Goal: Task Accomplishment & Management: Manage account settings

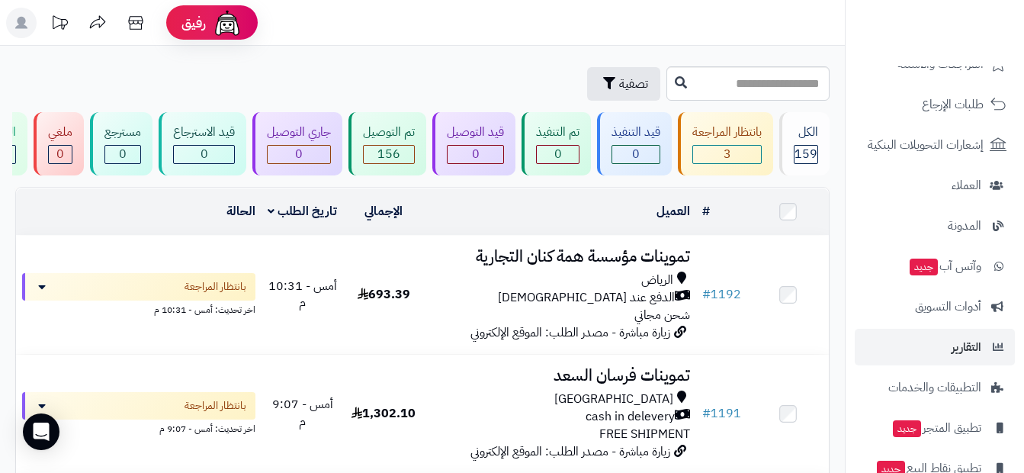
scroll to position [153, 0]
click at [982, 347] on link "التقارير" at bounding box center [935, 346] width 160 height 37
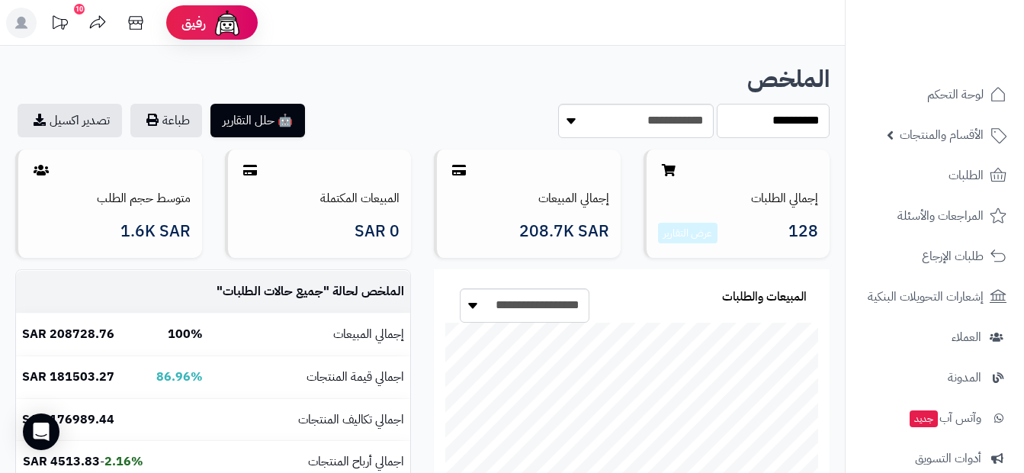
click at [765, 132] on select "**********" at bounding box center [773, 121] width 113 height 34
select select "*****"
click at [717, 104] on select "**********" at bounding box center [773, 121] width 113 height 34
drag, startPoint x: 101, startPoint y: 237, endPoint x: 200, endPoint y: 223, distance: 99.3
click at [200, 223] on div "متوسط حجم الطلب 1.7K SAR" at bounding box center [108, 203] width 187 height 108
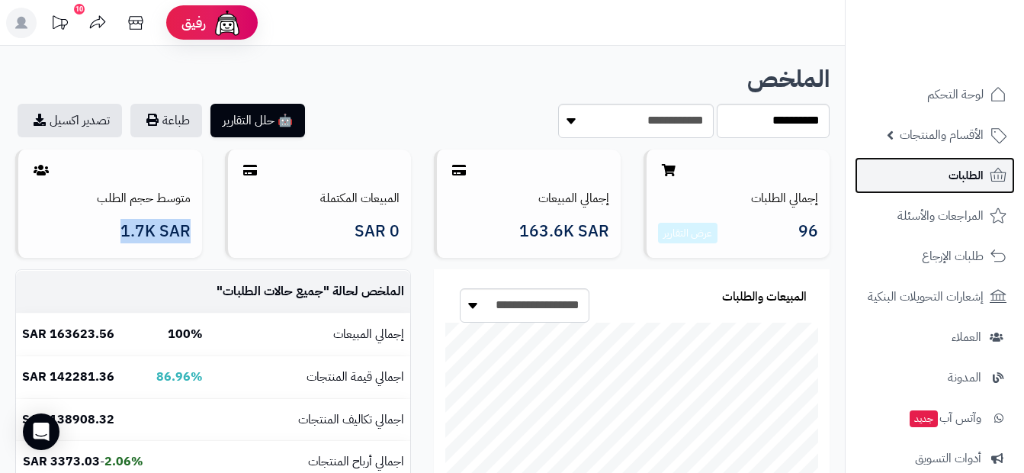
click at [945, 178] on link "الطلبات" at bounding box center [935, 175] width 160 height 37
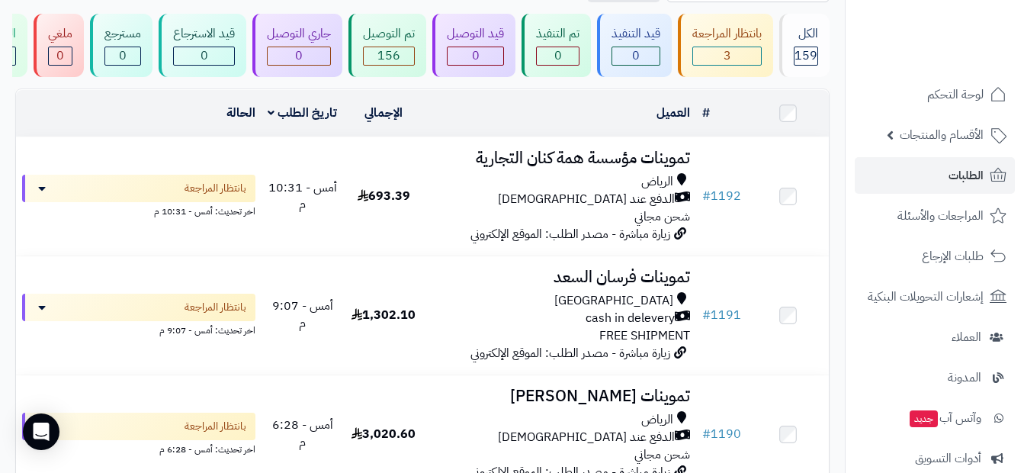
scroll to position [229, 0]
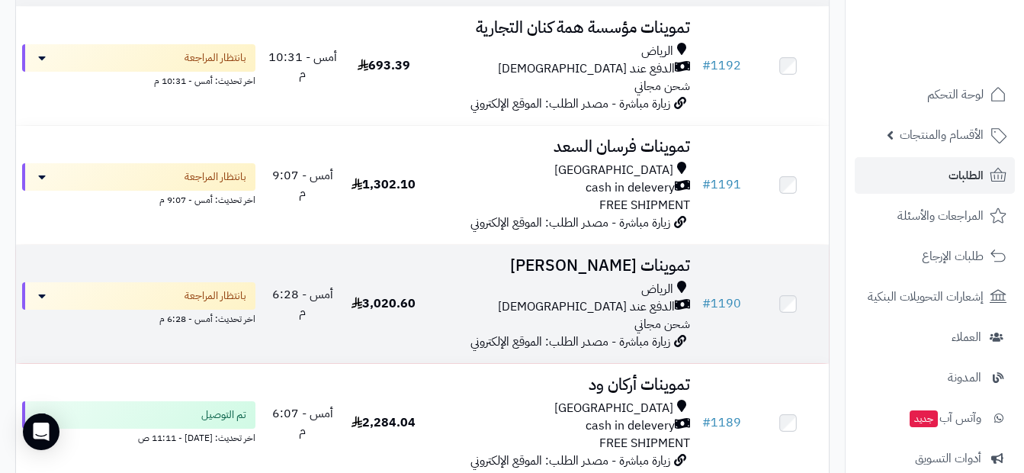
click at [609, 291] on div "الرياض" at bounding box center [560, 290] width 260 height 18
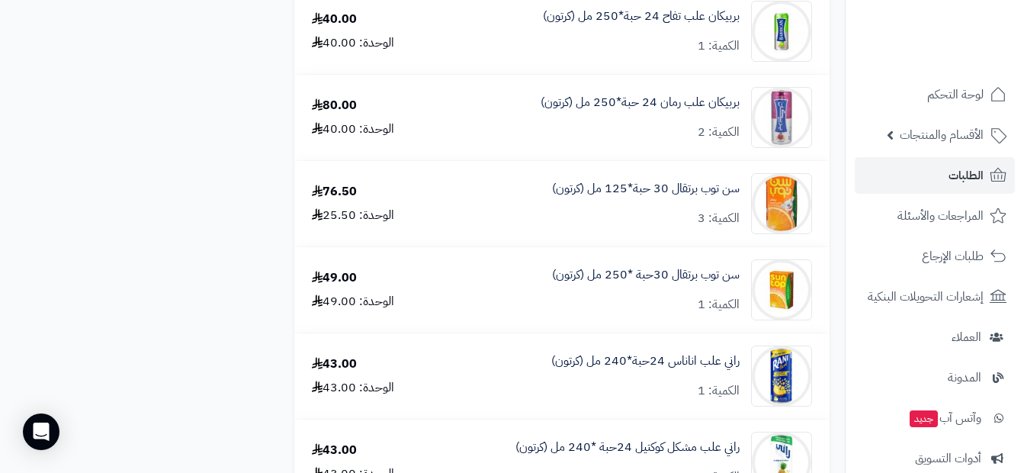
scroll to position [2745, 0]
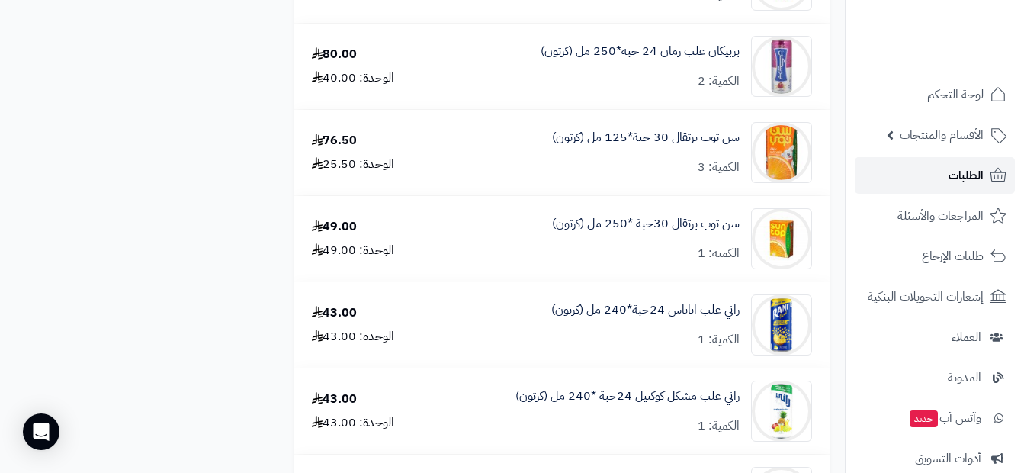
click at [949, 178] on span "الطلبات" at bounding box center [966, 175] width 35 height 21
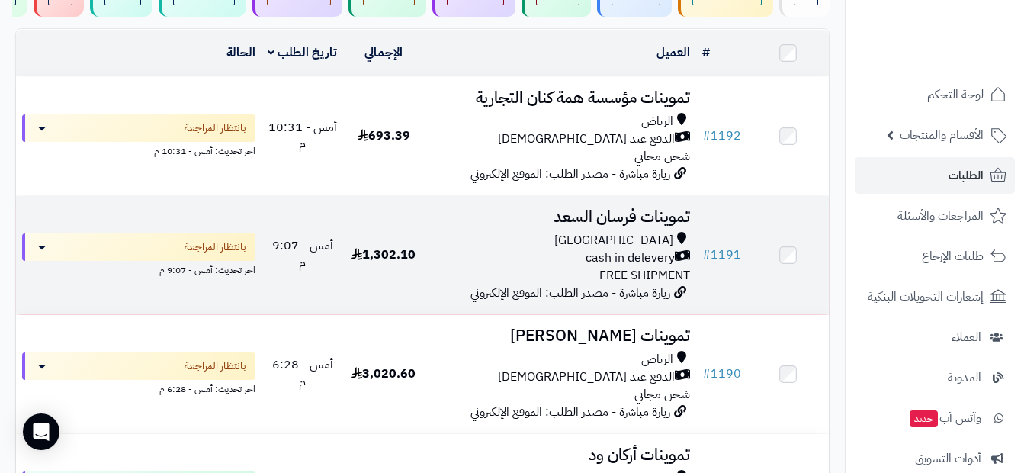
scroll to position [153, 0]
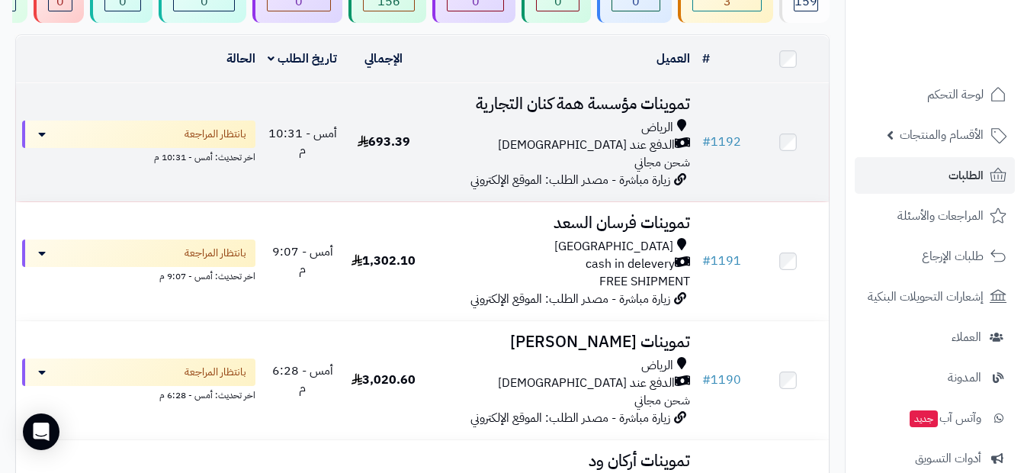
click at [555, 135] on div "الرياض" at bounding box center [560, 128] width 260 height 18
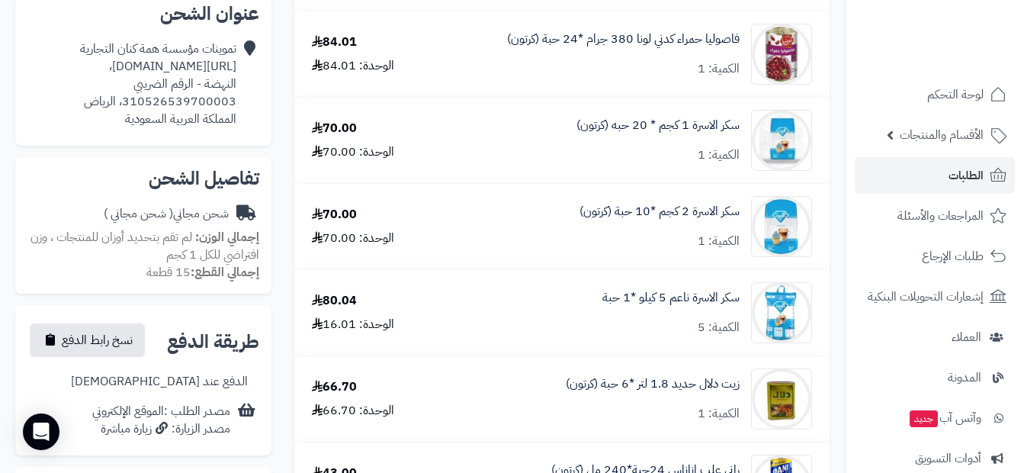
scroll to position [381, 0]
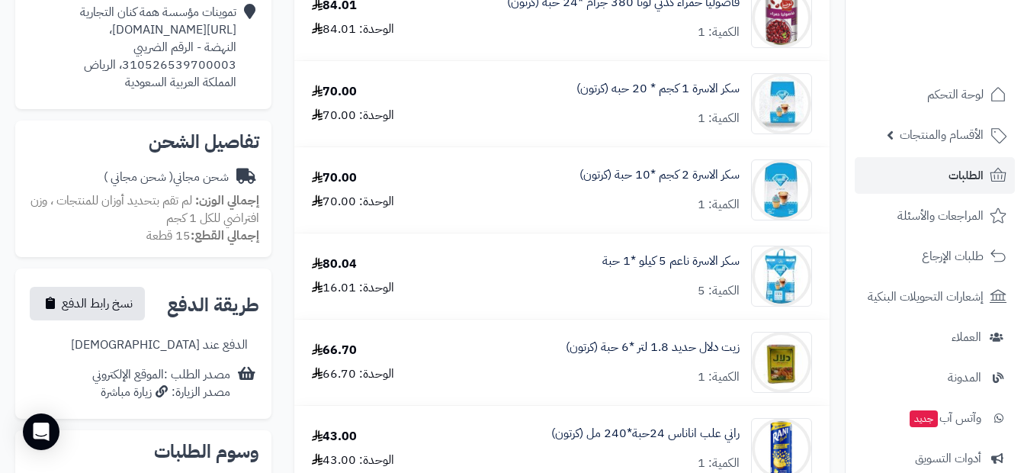
click at [675, 294] on div "سكر الاسرة ناعم 5 كيلو *1 حبة الكمية: 5" at bounding box center [670, 275] width 137 height 47
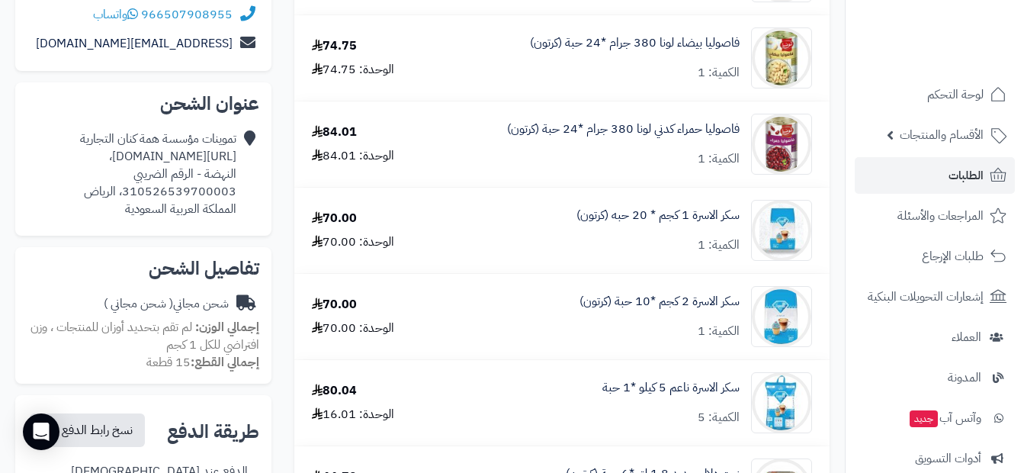
scroll to position [0, 0]
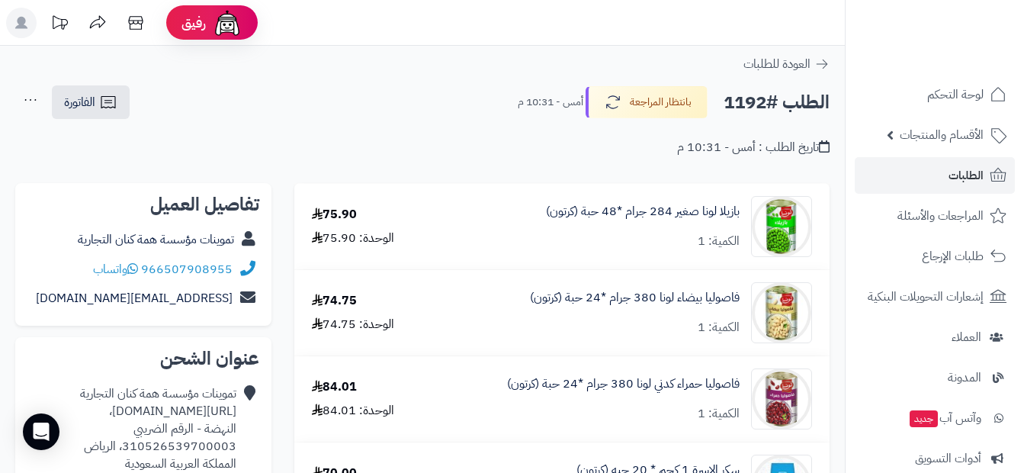
click at [452, 103] on div "الطلب #1192 بانتظار المراجعة أمس - 10:31 م الفاتورة طباعة الفاتورة إرسال الفاتو…" at bounding box center [422, 103] width 814 height 36
drag, startPoint x: 354, startPoint y: 212, endPoint x: 313, endPoint y: 212, distance: 41.2
click at [313, 212] on div "75.90" at bounding box center [334, 215] width 45 height 18
drag, startPoint x: 313, startPoint y: 212, endPoint x: 310, endPoint y: 416, distance: 203.6
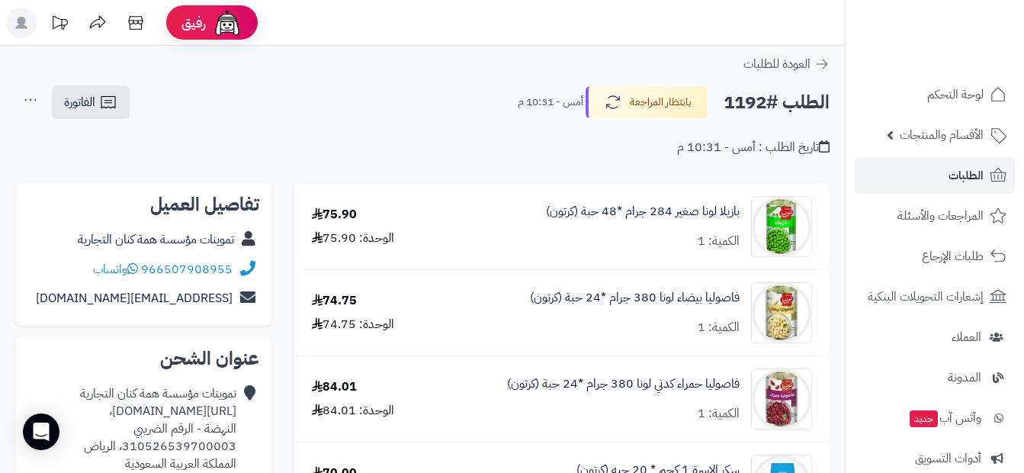
click at [428, 336] on td "74.75 الوحدة: 74.75" at bounding box center [362, 312] width 137 height 85
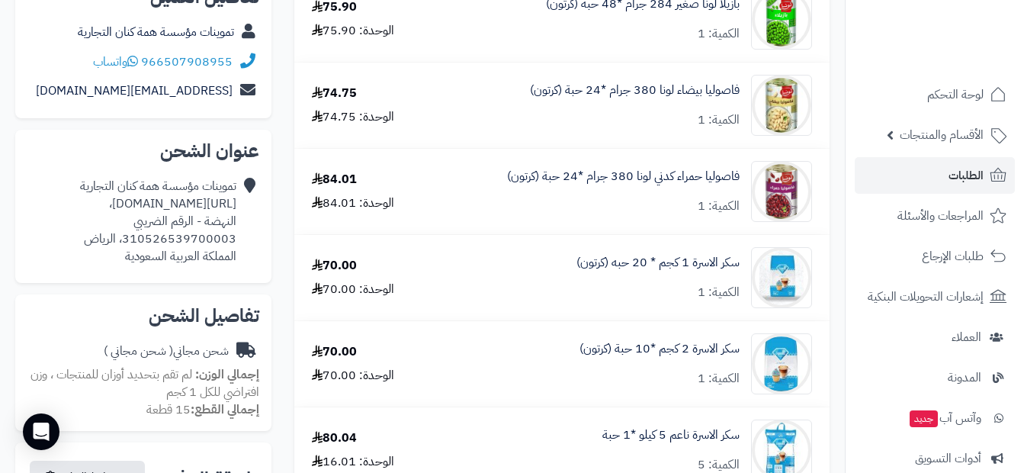
scroll to position [153, 0]
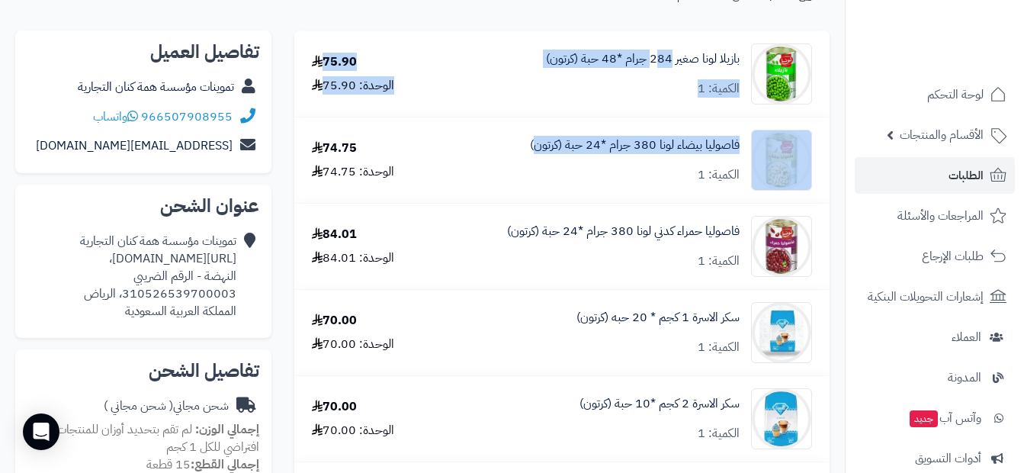
drag, startPoint x: 658, startPoint y: 75, endPoint x: 538, endPoint y: 180, distance: 159.5
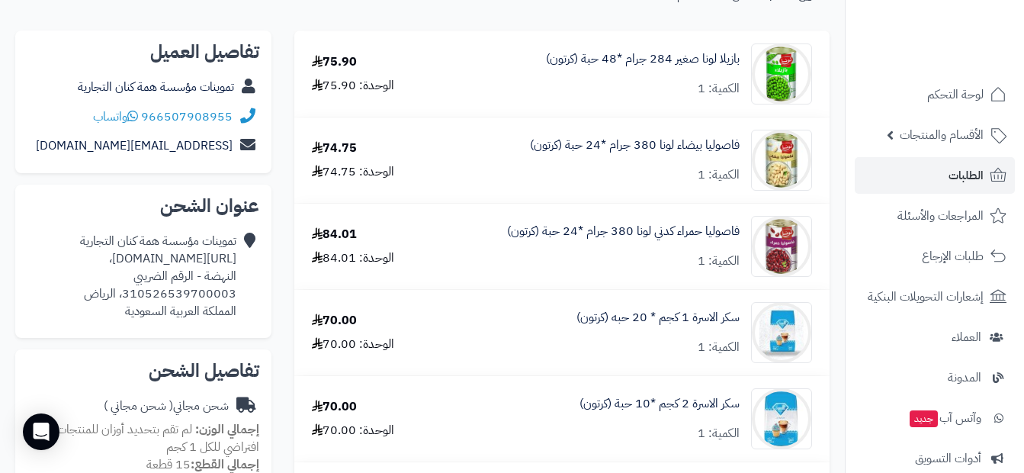
drag, startPoint x: 538, startPoint y: 180, endPoint x: 451, endPoint y: 160, distance: 89.2
click at [451, 160] on div "فاصوليا بيضاء لونا 380 جرام *24 حبة (كرتون) الكمية: 1" at bounding box center [631, 160] width 386 height 61
drag, startPoint x: 731, startPoint y: 40, endPoint x: 601, endPoint y: 104, distance: 144.3
click at [601, 104] on td "بازيلا لونا صغير 284 جرام *48 حبة (كرتون) الكمية: 1" at bounding box center [631, 73] width 398 height 85
drag, startPoint x: 601, startPoint y: 104, endPoint x: 741, endPoint y: 47, distance: 151.5
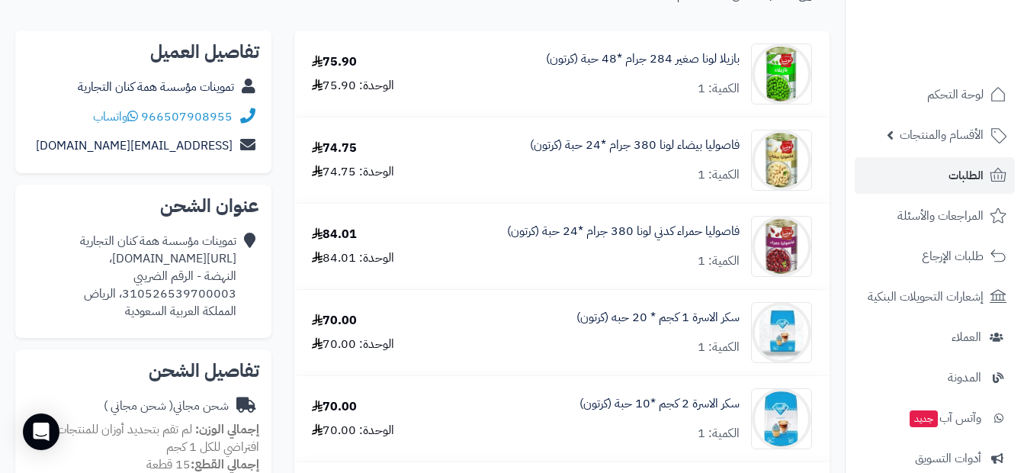
click at [741, 47] on div "بازيلا لونا صغير 284 جرام *48 حبة (كرتون) الكمية: 1" at bounding box center [631, 73] width 386 height 61
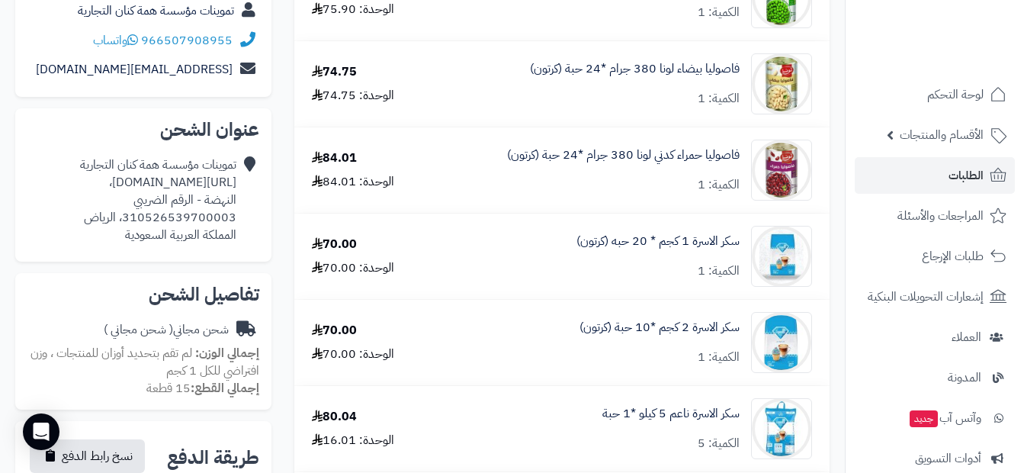
scroll to position [0, 0]
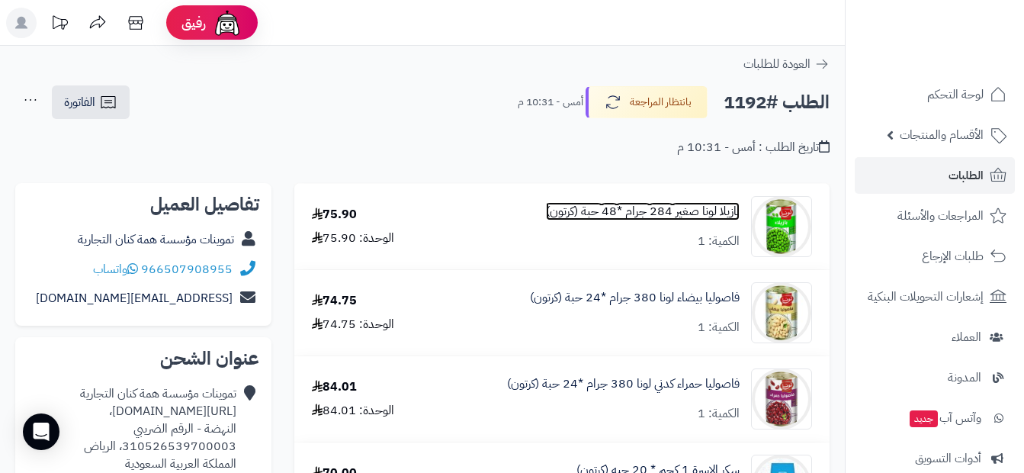
click at [589, 214] on link "بازيلا لونا صغير 284 جرام *48 حبة (كرتون)" at bounding box center [643, 212] width 194 height 18
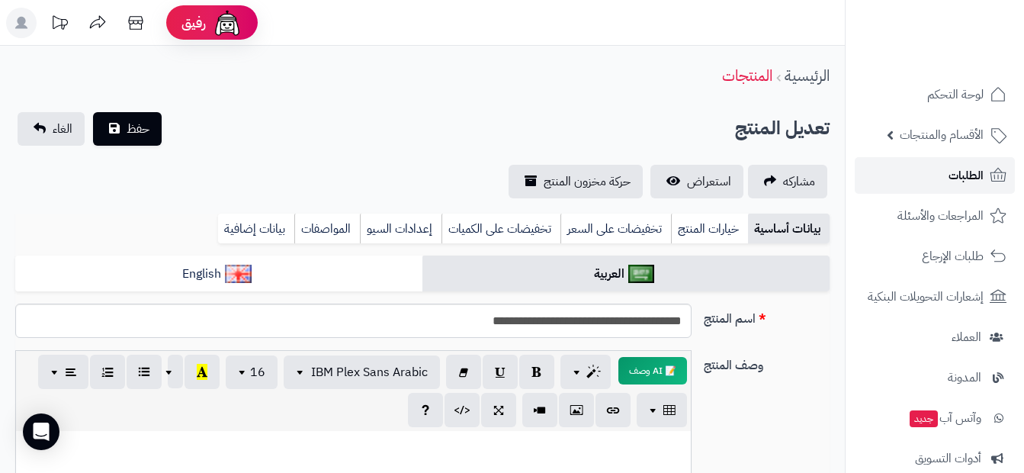
click at [957, 167] on span "الطلبات" at bounding box center [966, 175] width 35 height 21
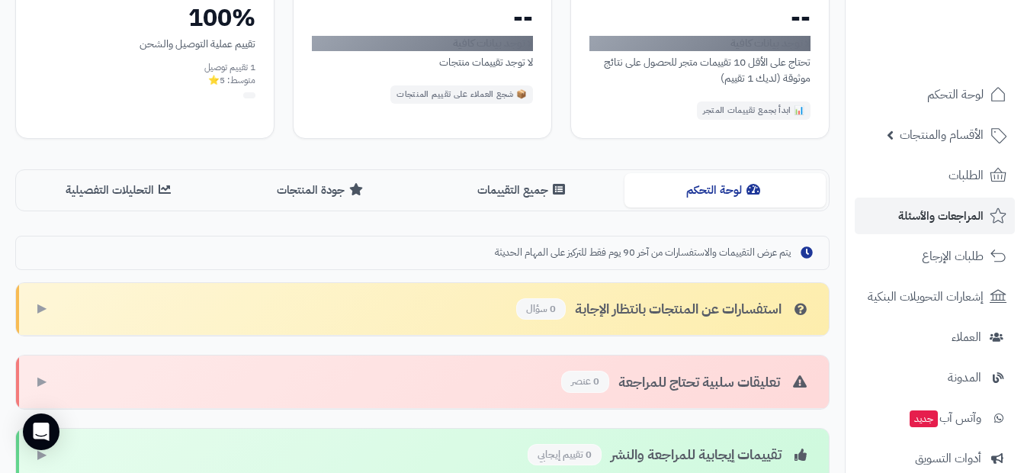
scroll to position [229, 0]
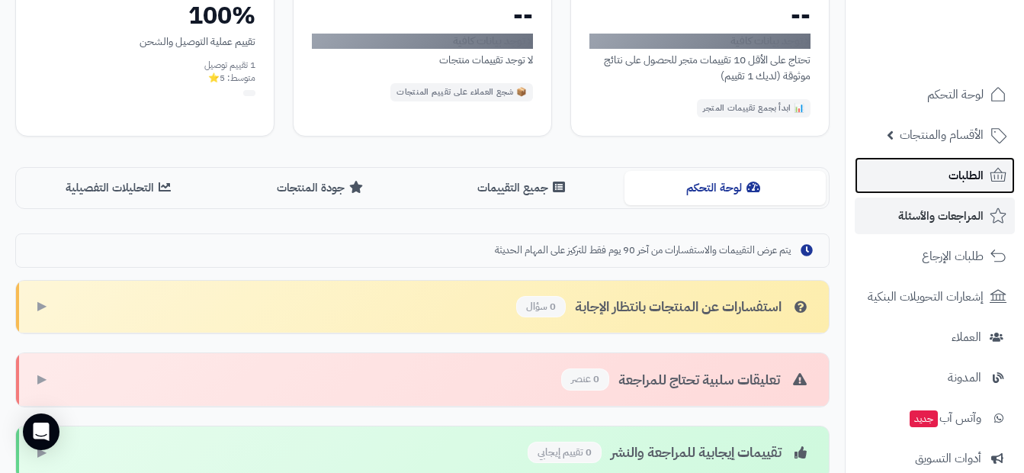
click at [910, 180] on link "الطلبات" at bounding box center [935, 175] width 160 height 37
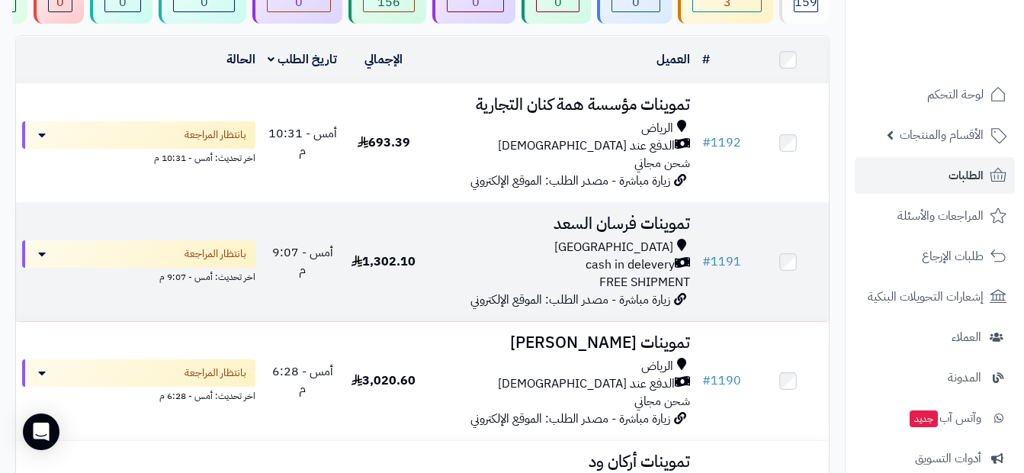
scroll to position [153, 0]
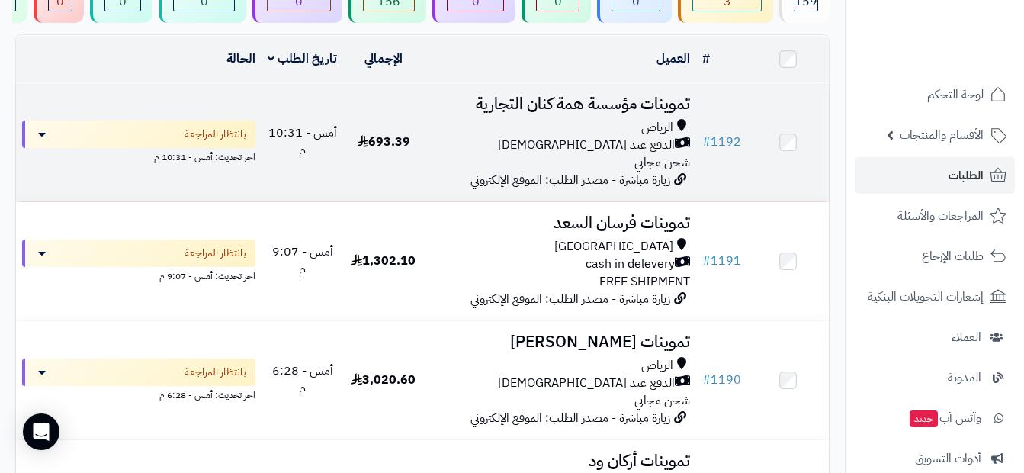
click at [523, 130] on div "الرياض" at bounding box center [560, 128] width 260 height 18
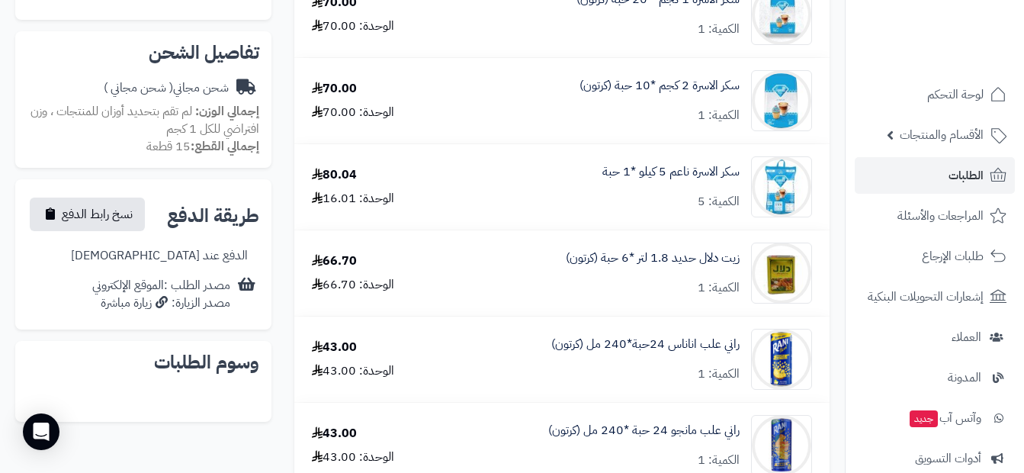
scroll to position [534, 0]
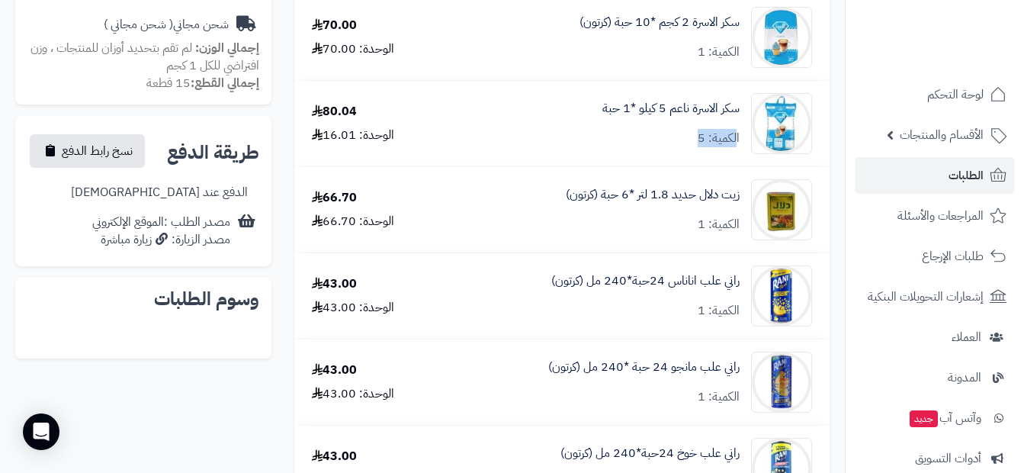
drag, startPoint x: 736, startPoint y: 136, endPoint x: 702, endPoint y: 140, distance: 34.6
click at [702, 140] on div "الكمية: 5" at bounding box center [719, 139] width 42 height 18
drag, startPoint x: 702, startPoint y: 140, endPoint x: 743, endPoint y: 137, distance: 41.3
click at [743, 137] on div "سكر الاسرة ناعم 5 كيلو *1 حبة الكمية: 5" at bounding box center [631, 123] width 386 height 61
click at [740, 133] on div "سكر الاسرة ناعم 5 كيلو *1 حبة الكمية: 5" at bounding box center [631, 123] width 386 height 61
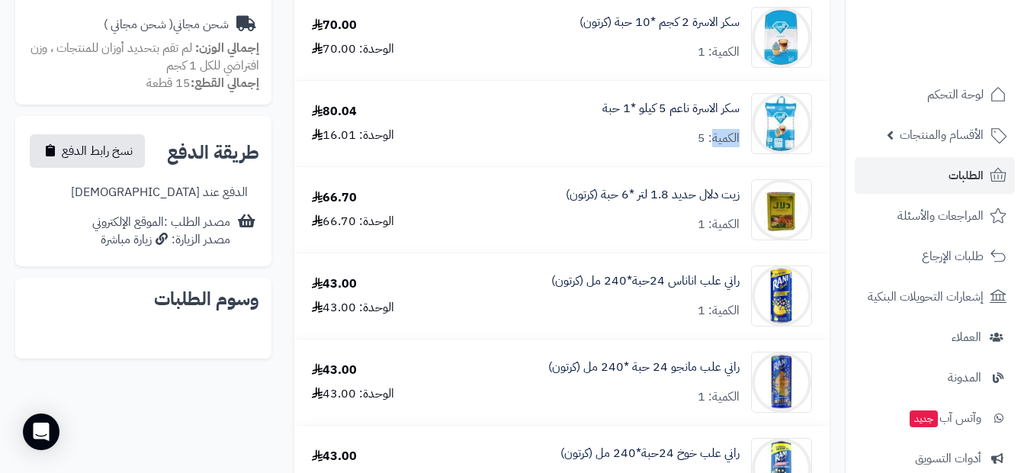
click at [740, 133] on div "سكر الاسرة ناعم 5 كيلو *1 حبة الكمية: 5" at bounding box center [631, 123] width 386 height 61
click at [634, 144] on div "سكر الاسرة ناعم 5 كيلو *1 حبة الكمية: 5" at bounding box center [670, 123] width 137 height 47
drag, startPoint x: 679, startPoint y: 130, endPoint x: 695, endPoint y: 135, distance: 16.9
click at [695, 135] on div "سكر الاسرة ناعم 5 كيلو *1 حبة الكمية: 5" at bounding box center [670, 123] width 137 height 47
drag, startPoint x: 695, startPoint y: 135, endPoint x: 659, endPoint y: 136, distance: 35.8
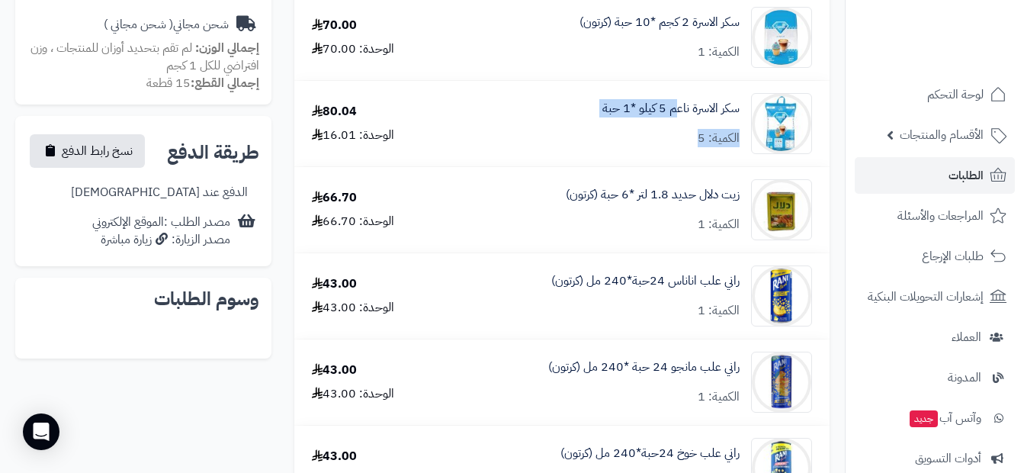
click at [659, 136] on div "سكر الاسرة ناعم 5 كيلو *1 حبة الكمية: 5" at bounding box center [670, 123] width 137 height 47
drag, startPoint x: 642, startPoint y: 143, endPoint x: 686, endPoint y: 146, distance: 43.6
click at [686, 146] on div "سكر الاسرة ناعم 5 كيلو *1 حبة الكمية: 5" at bounding box center [670, 123] width 137 height 47
drag, startPoint x: 686, startPoint y: 146, endPoint x: 667, endPoint y: 150, distance: 19.4
click at [667, 150] on div "سكر الاسرة ناعم 5 كيلو *1 حبة الكمية: 5" at bounding box center [631, 123] width 386 height 61
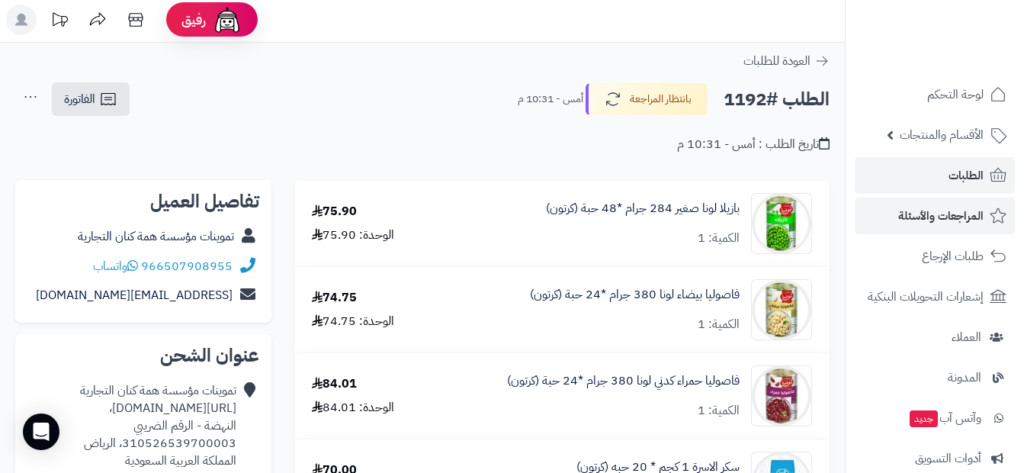
scroll to position [0, 0]
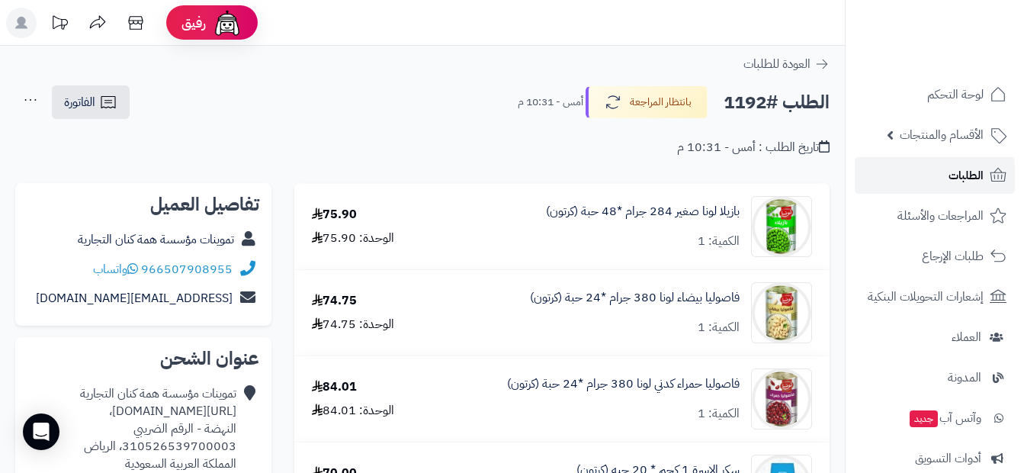
click at [922, 170] on link "الطلبات" at bounding box center [935, 175] width 160 height 37
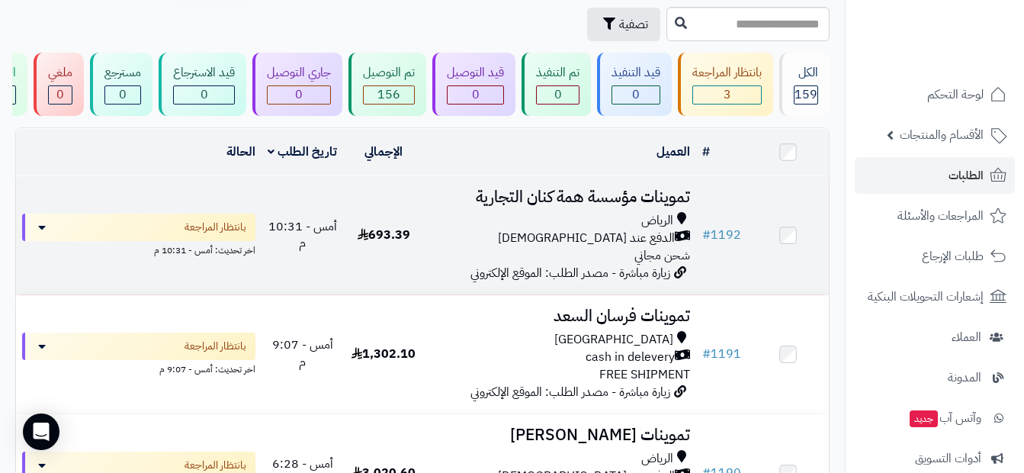
scroll to position [153, 0]
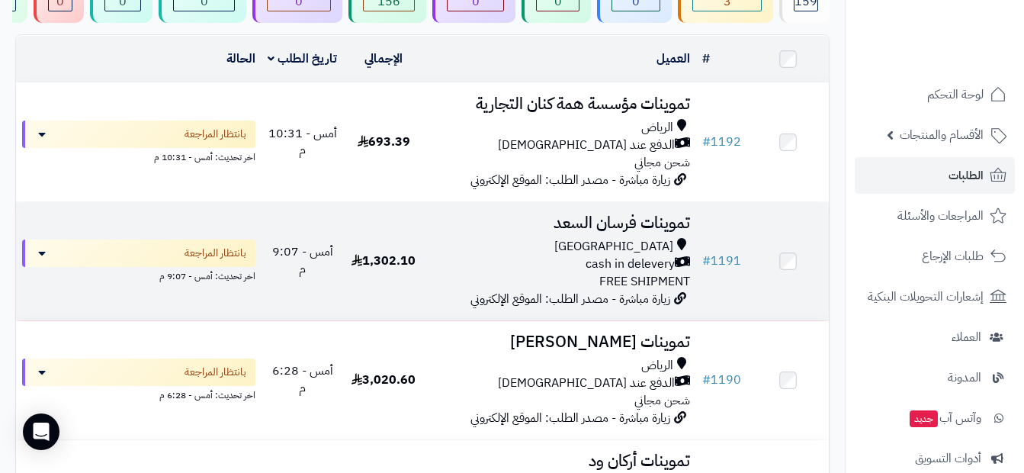
click at [600, 249] on div "Riyadh" at bounding box center [560, 247] width 260 height 18
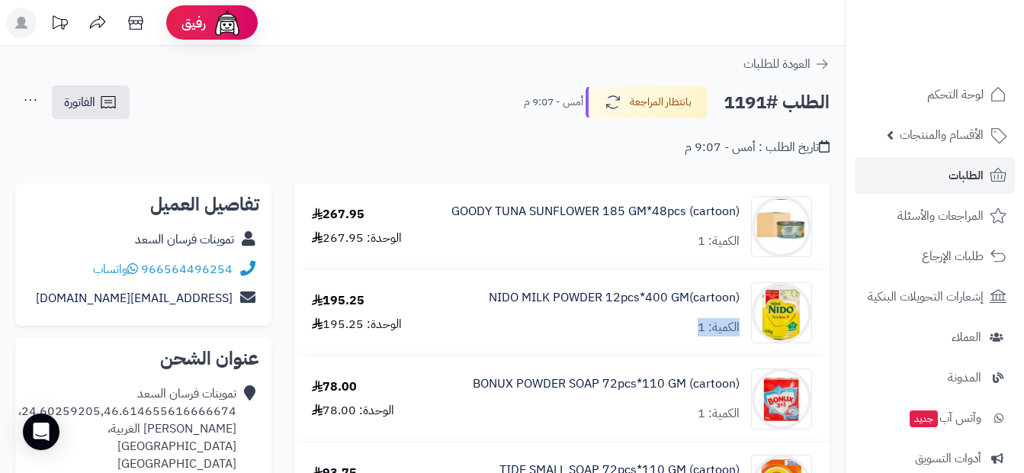
drag, startPoint x: 693, startPoint y: 322, endPoint x: 740, endPoint y: 326, distance: 46.7
click at [740, 326] on div "NIDO MILK POWDER 12pcs*400 GM(cartoon) الكمية: 1" at bounding box center [626, 312] width 394 height 61
click at [828, 66] on icon at bounding box center [821, 63] width 15 height 15
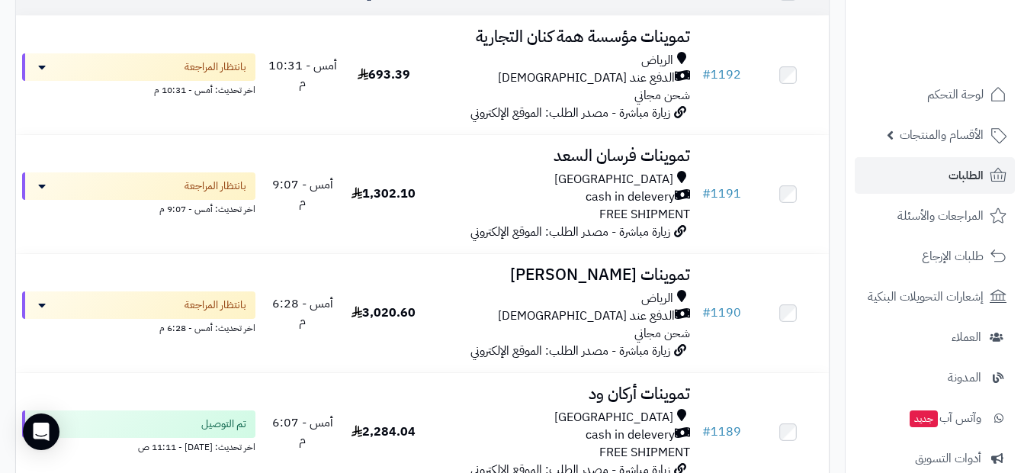
scroll to position [229, 0]
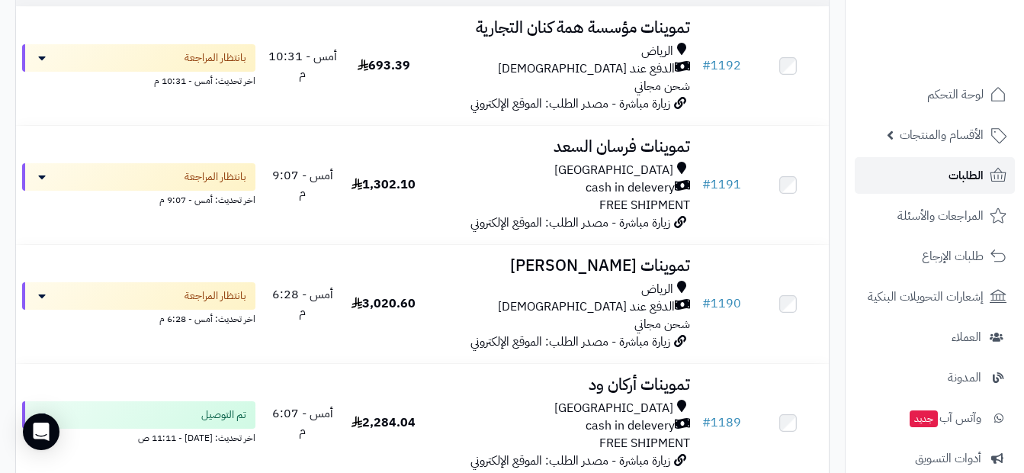
click at [981, 184] on span "الطلبات" at bounding box center [966, 175] width 35 height 21
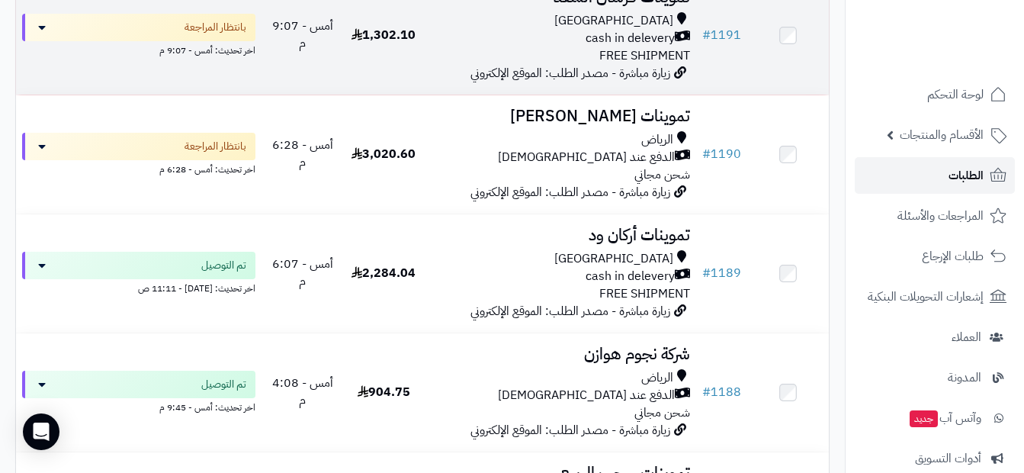
scroll to position [447, 0]
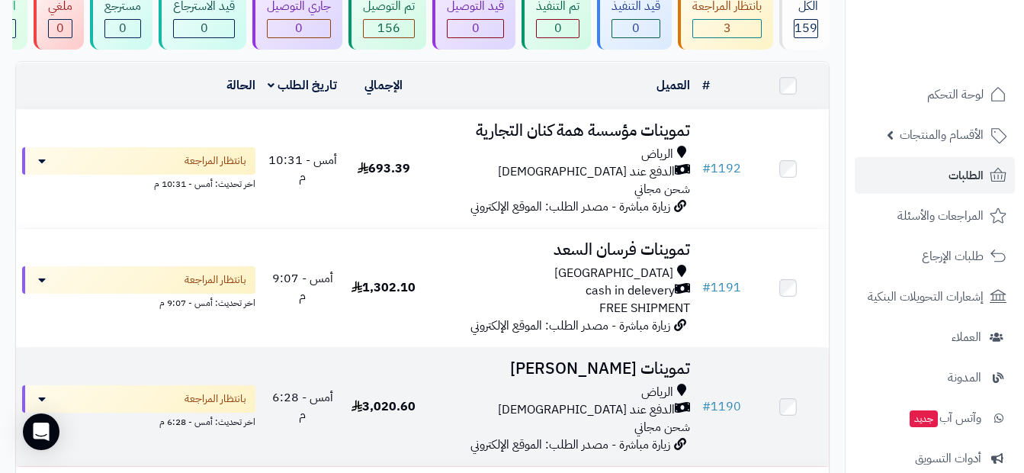
scroll to position [153, 0]
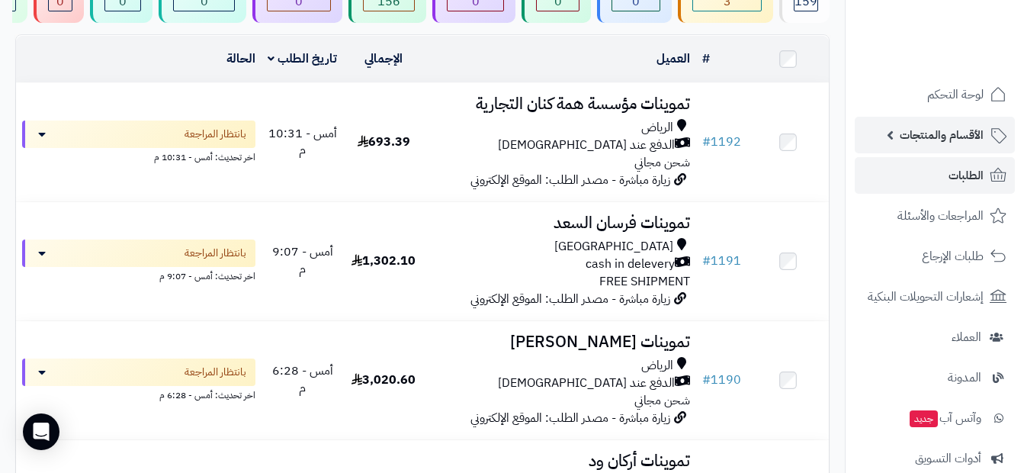
click at [943, 137] on span "الأقسام والمنتجات" at bounding box center [942, 134] width 84 height 21
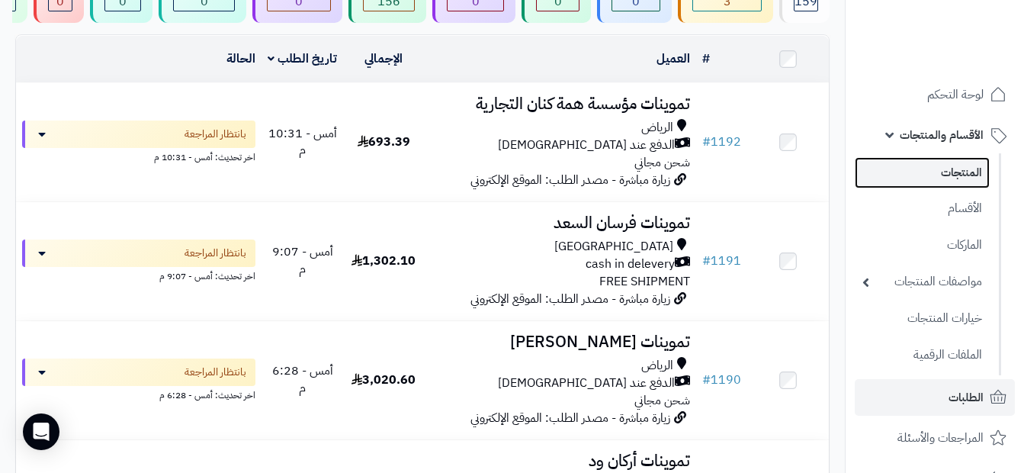
click at [962, 175] on link "المنتجات" at bounding box center [922, 172] width 135 height 31
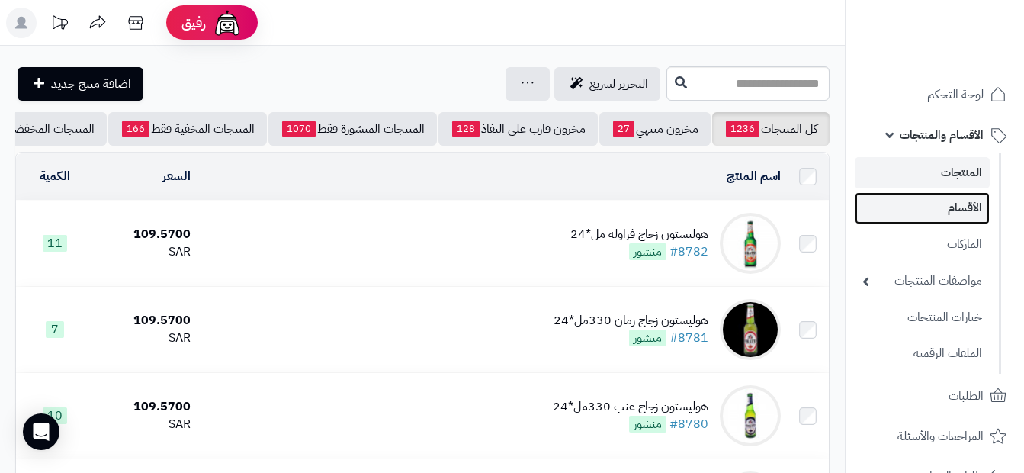
click at [936, 207] on link "الأقسام" at bounding box center [922, 207] width 135 height 31
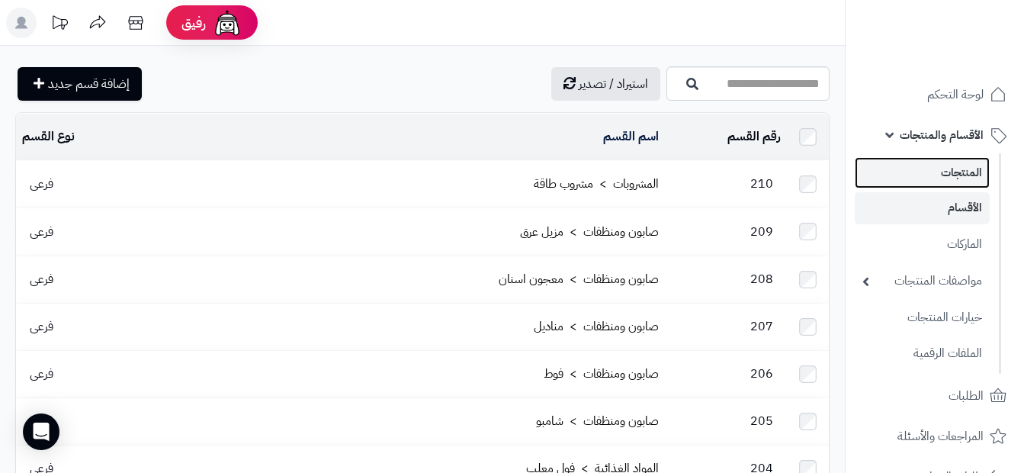
drag, startPoint x: 0, startPoint y: 0, endPoint x: 939, endPoint y: 184, distance: 956.6
click at [939, 184] on link "المنتجات" at bounding box center [922, 172] width 135 height 31
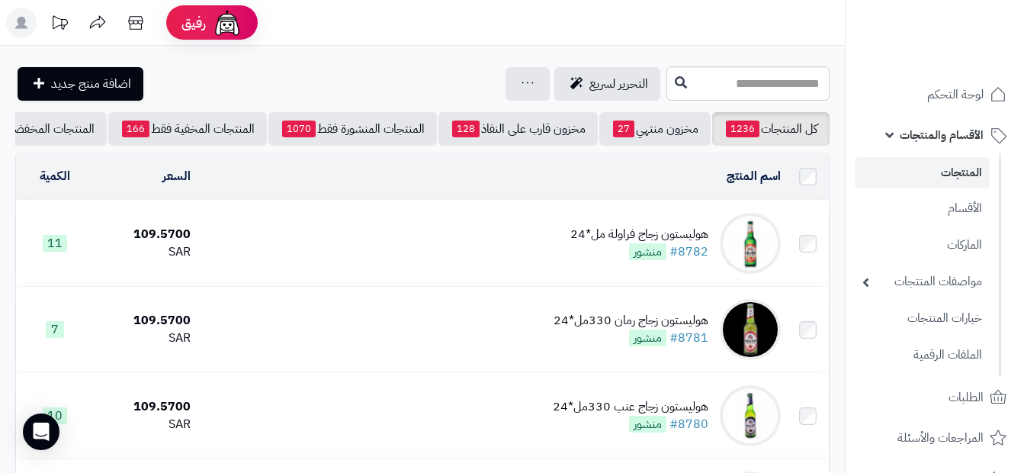
click at [888, 134] on link "الأقسام والمنتجات" at bounding box center [935, 135] width 160 height 37
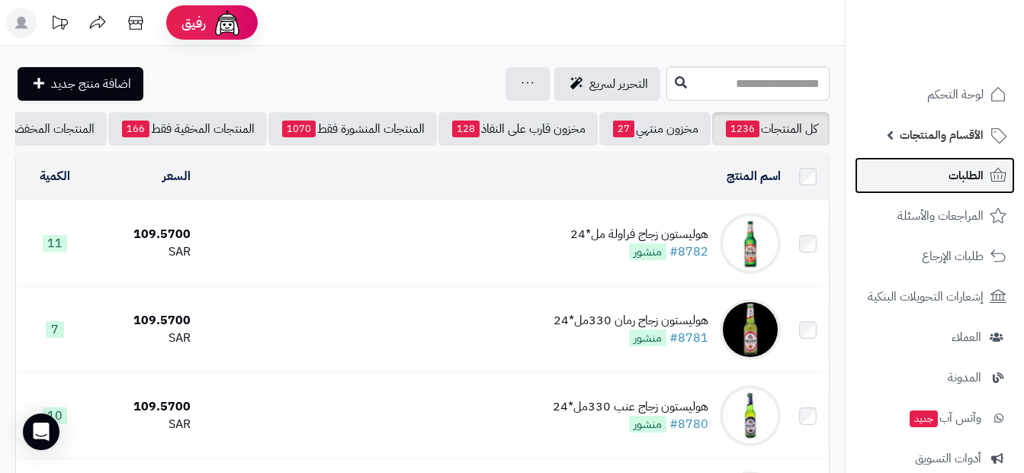
click at [940, 174] on link "الطلبات" at bounding box center [935, 175] width 160 height 37
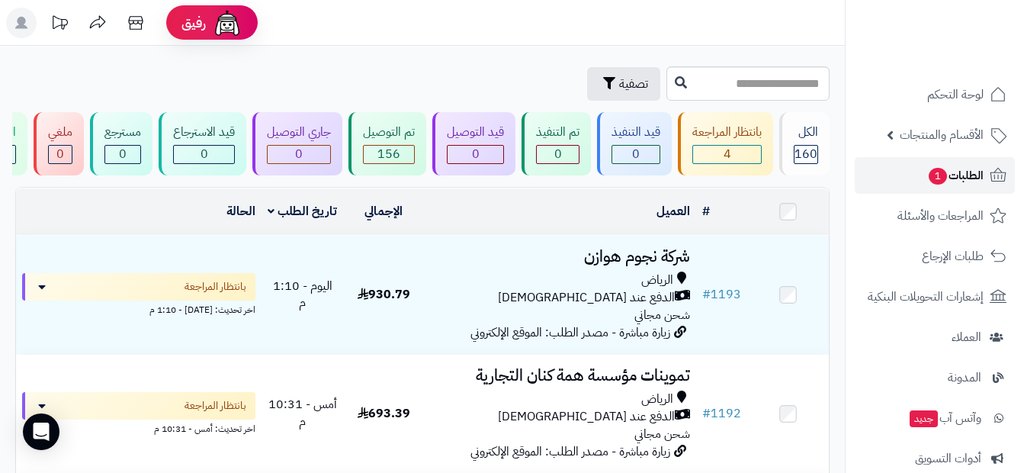
click at [980, 180] on span "الطلبات 1" at bounding box center [955, 175] width 56 height 21
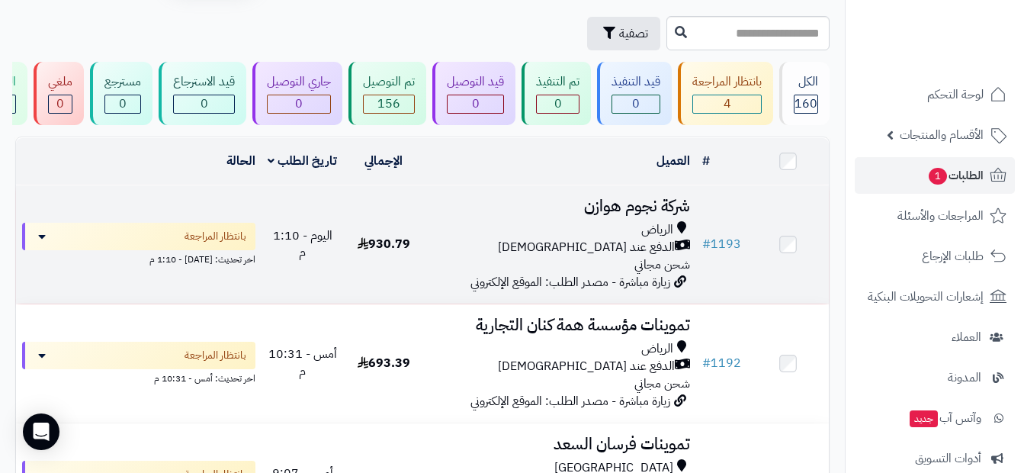
scroll to position [76, 0]
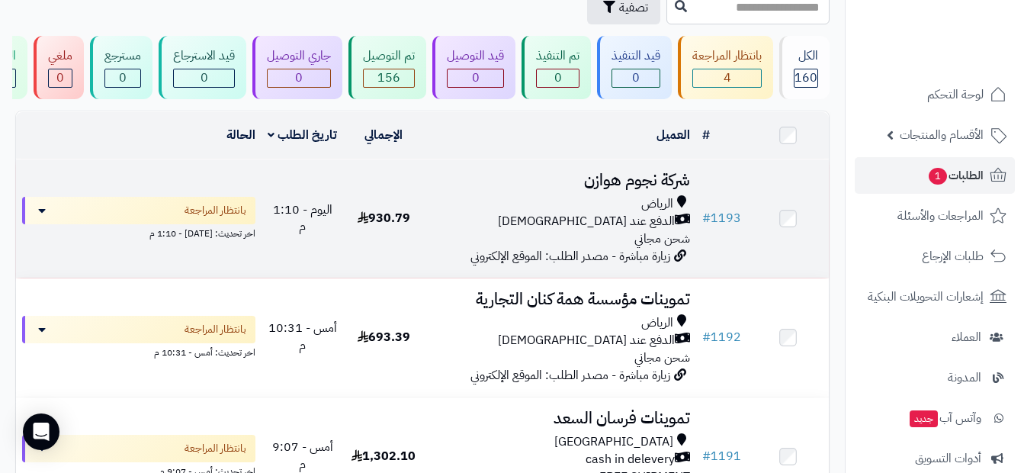
click at [293, 223] on span "اليوم - 1:10 م" at bounding box center [302, 219] width 59 height 36
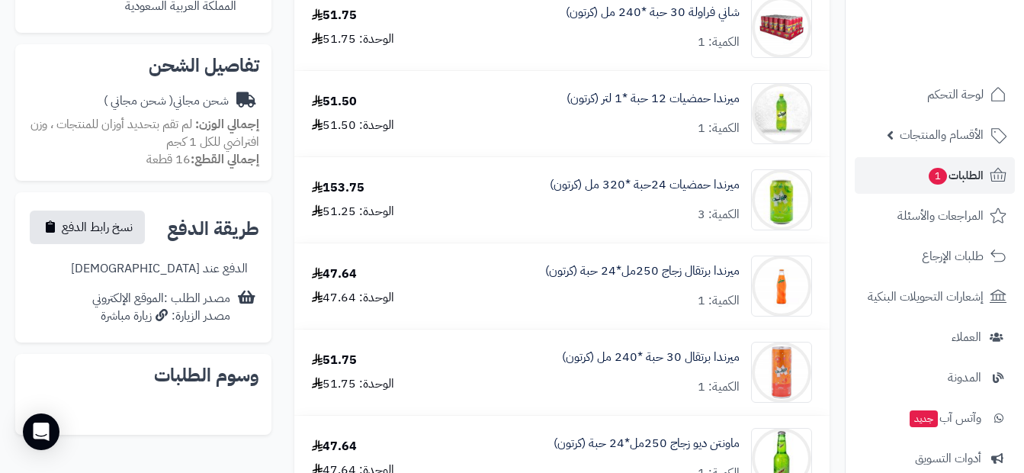
scroll to position [534, 0]
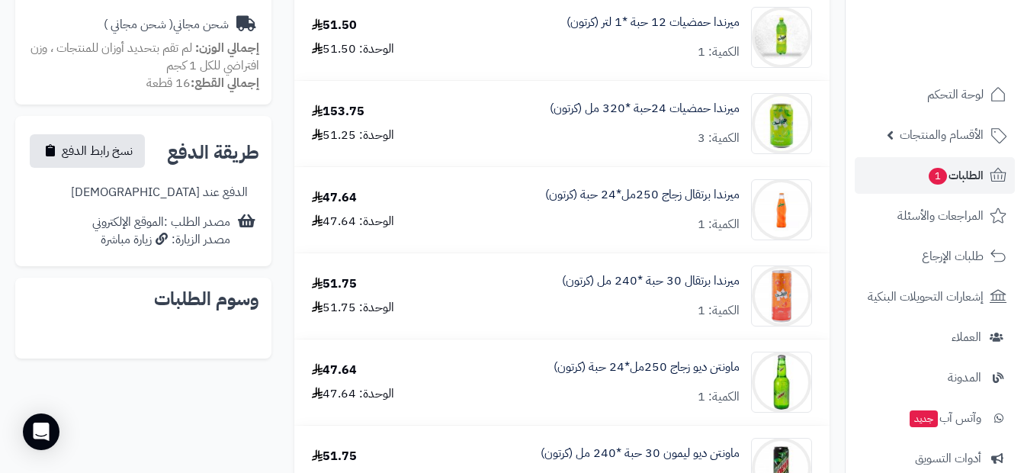
click at [188, 307] on h2 "وسوم الطلبات" at bounding box center [143, 299] width 232 height 18
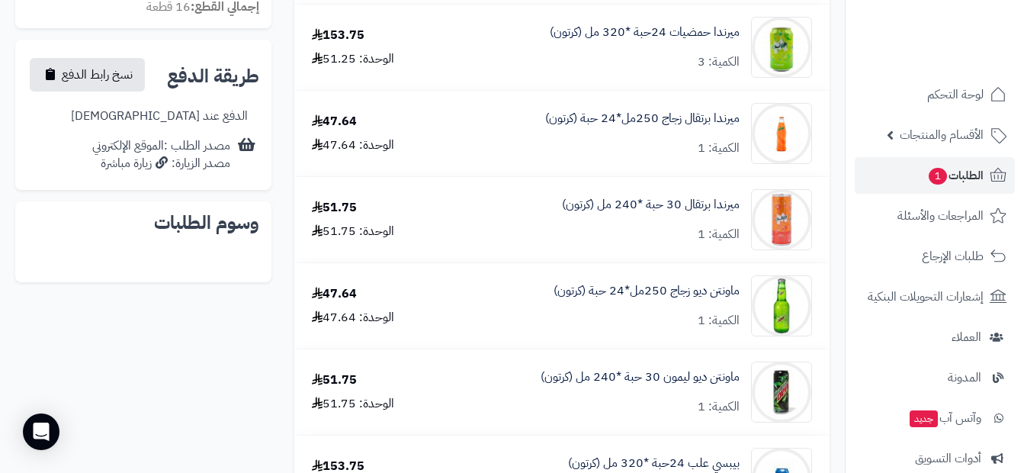
scroll to position [686, 0]
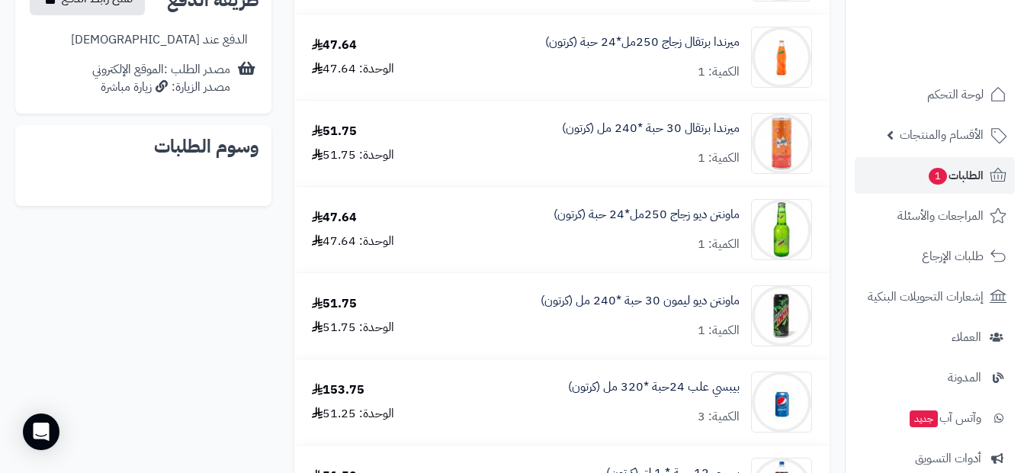
click at [133, 163] on div "وسوم الطلبات" at bounding box center [143, 165] width 256 height 81
click at [110, 166] on div "وسوم الطلبات" at bounding box center [143, 165] width 256 height 81
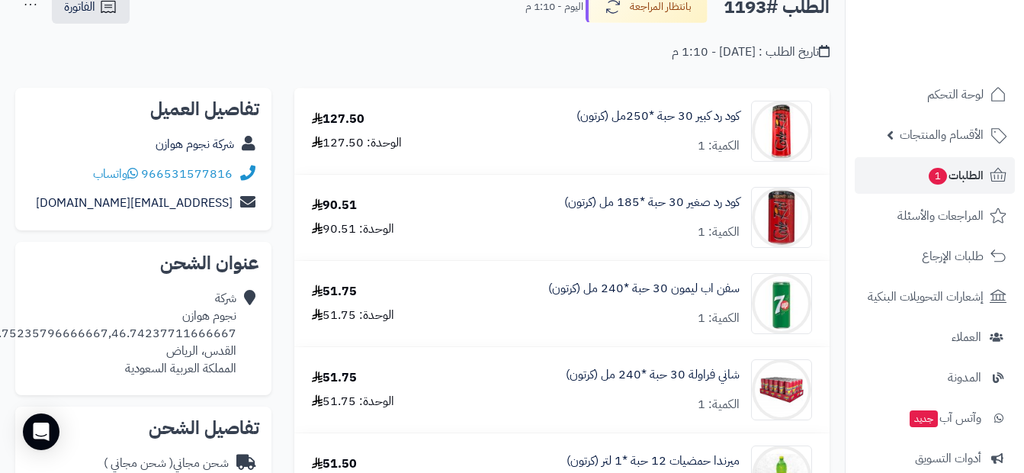
scroll to position [0, 0]
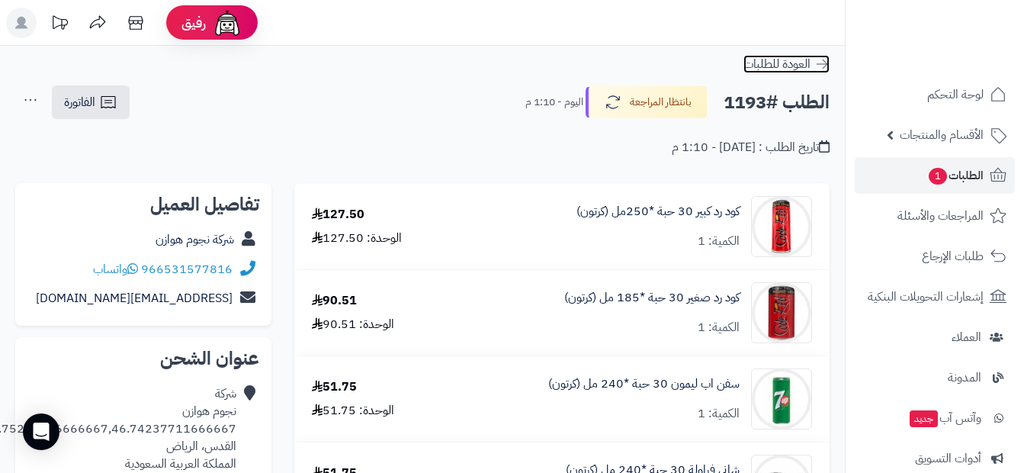
click at [824, 63] on icon at bounding box center [821, 63] width 15 height 15
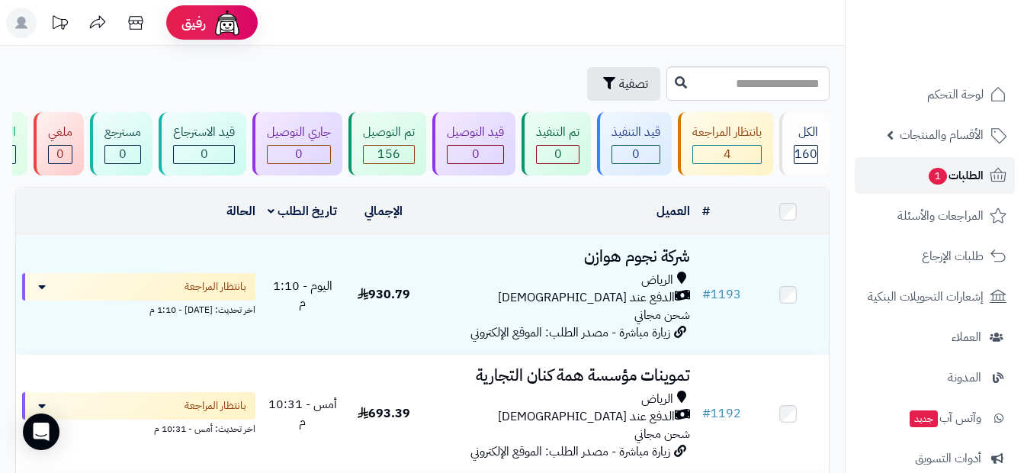
click at [970, 167] on span "الطلبات 1" at bounding box center [955, 175] width 56 height 21
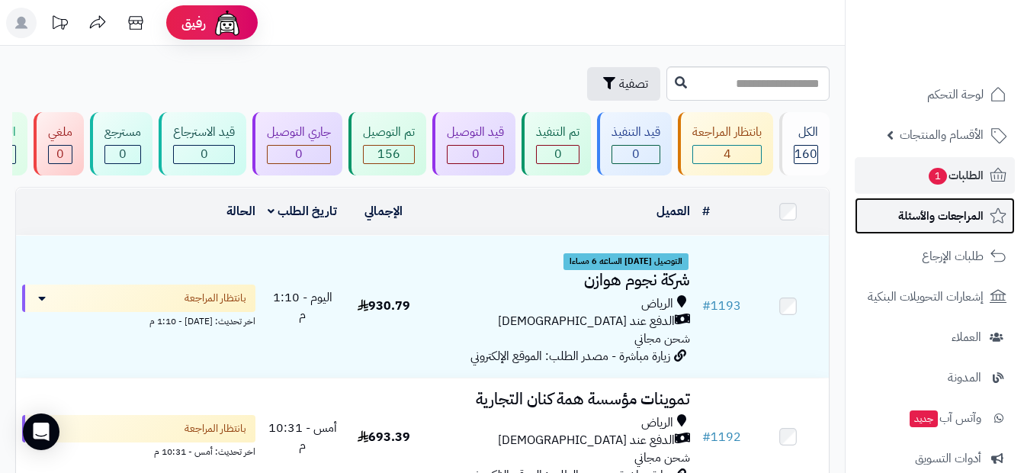
click at [972, 223] on span "المراجعات والأسئلة" at bounding box center [940, 215] width 85 height 21
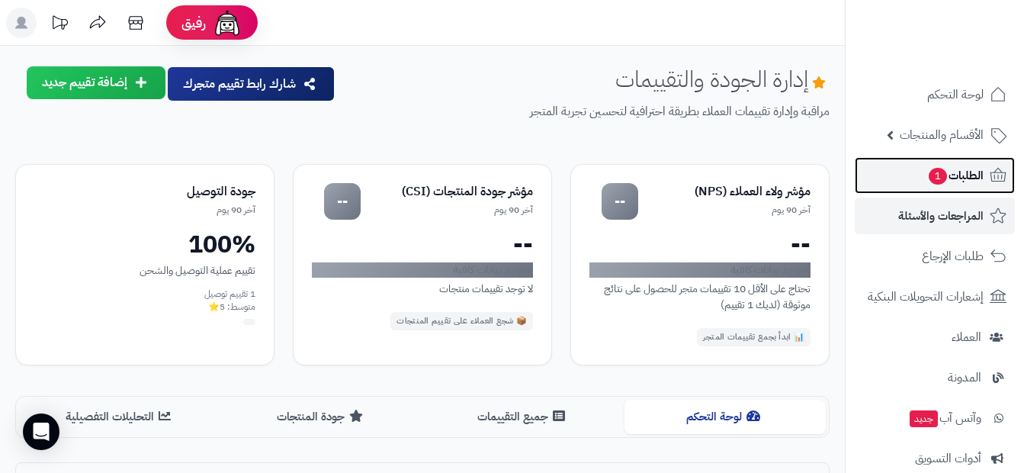
click at [968, 182] on span "الطلبات 1" at bounding box center [955, 175] width 56 height 21
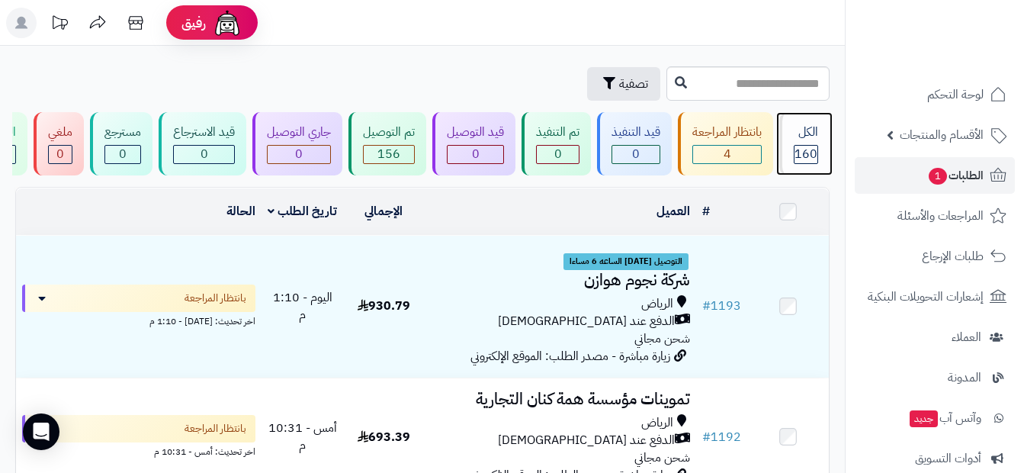
click at [800, 149] on span "160" at bounding box center [806, 154] width 23 height 18
click at [791, 152] on div "الكل 160" at bounding box center [804, 143] width 50 height 63
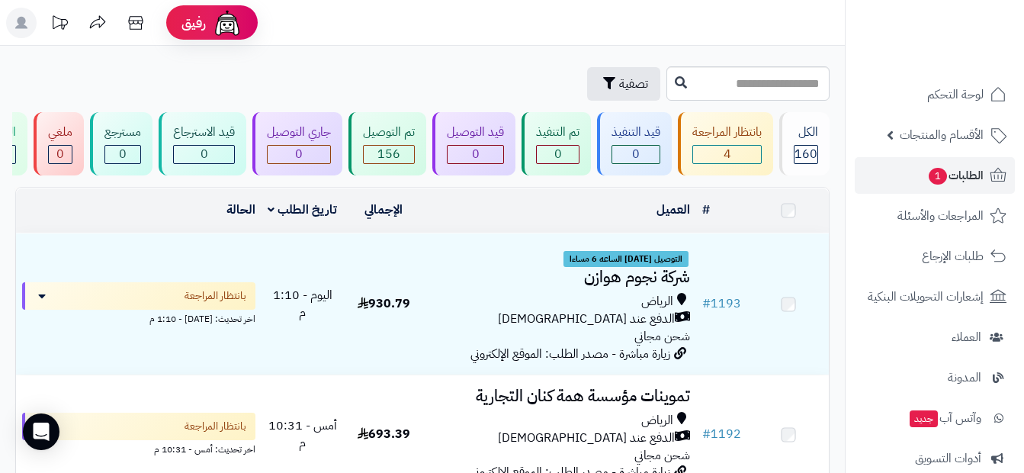
click at [949, 220] on span "المراجعات والأسئلة" at bounding box center [941, 215] width 86 height 21
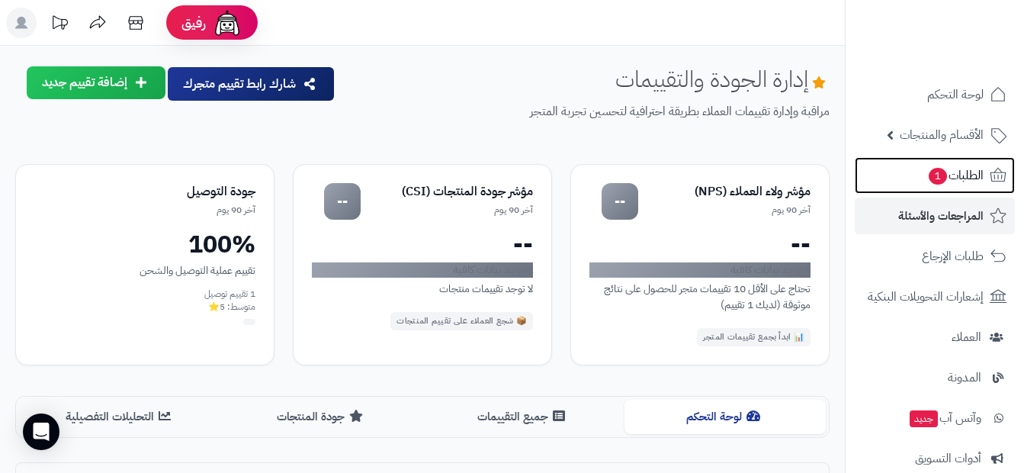
click at [963, 175] on span "الطلبات 1" at bounding box center [955, 175] width 56 height 21
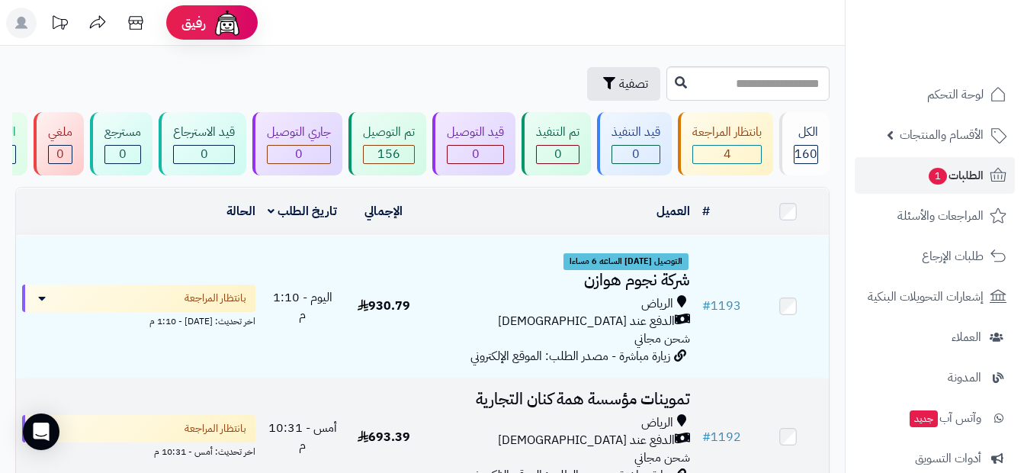
click at [548, 408] on h3 "تموينات مؤسسة همة كنان التجارية" at bounding box center [560, 399] width 260 height 18
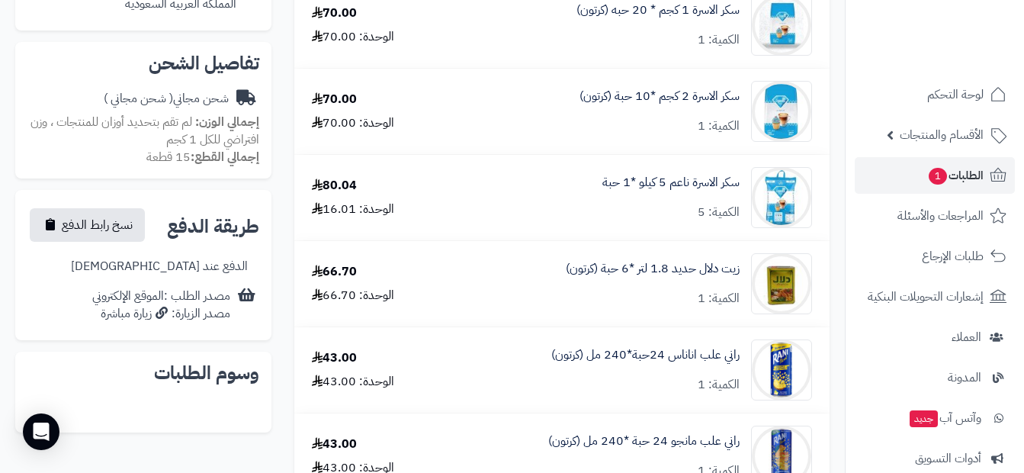
scroll to position [458, 0]
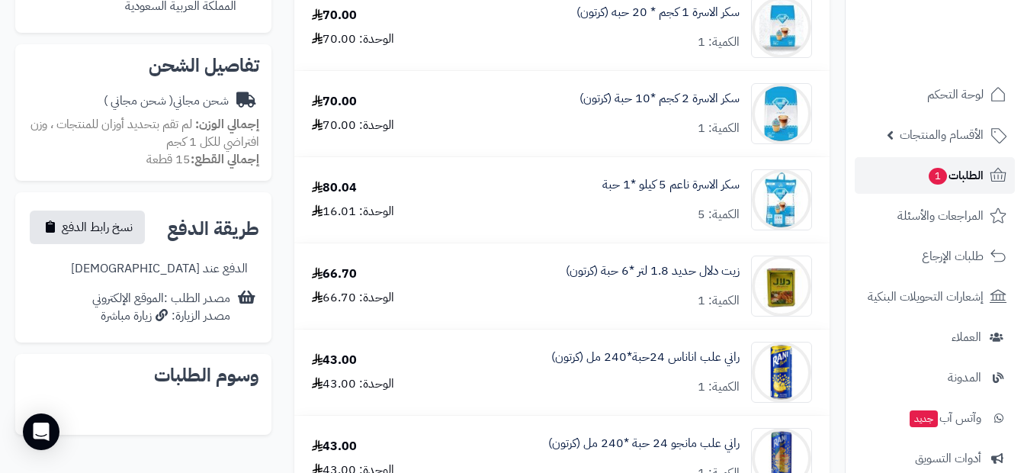
click at [970, 183] on span "الطلبات 1" at bounding box center [955, 175] width 56 height 21
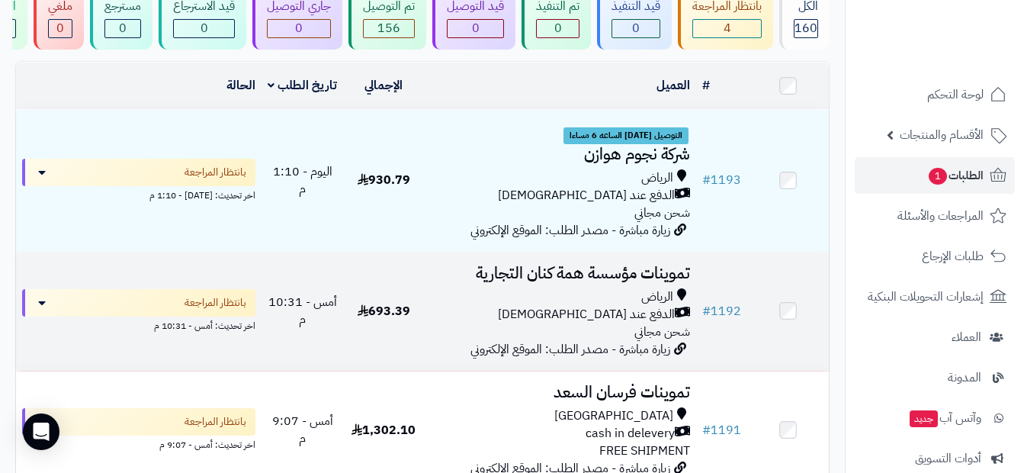
scroll to position [153, 0]
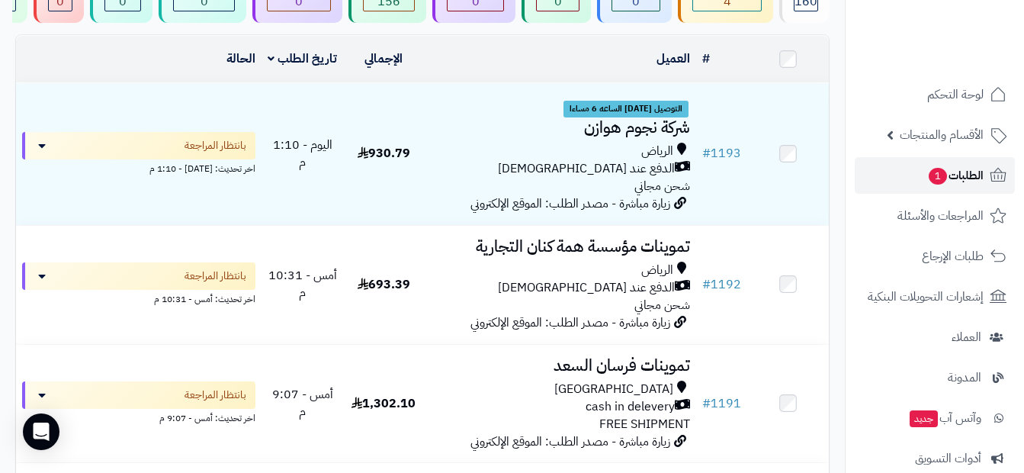
click at [994, 172] on icon at bounding box center [998, 175] width 18 height 18
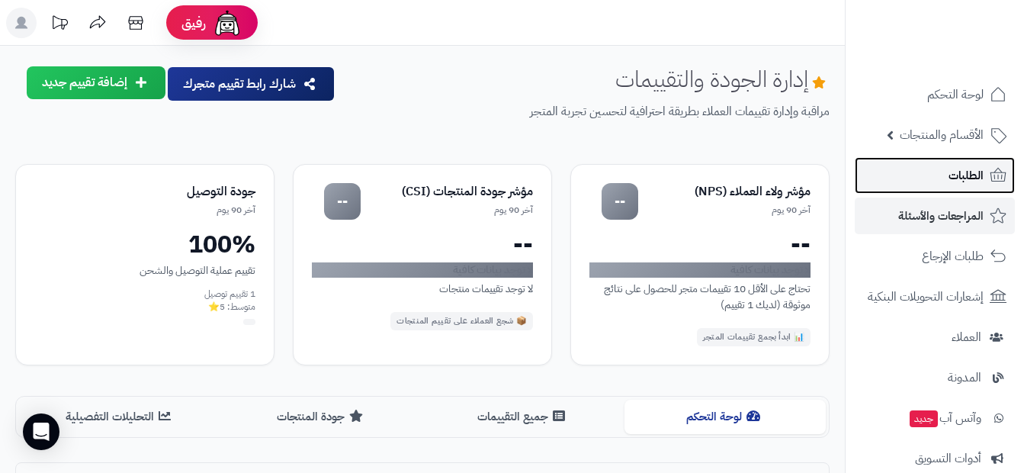
click at [951, 172] on span "الطلبات" at bounding box center [966, 175] width 35 height 21
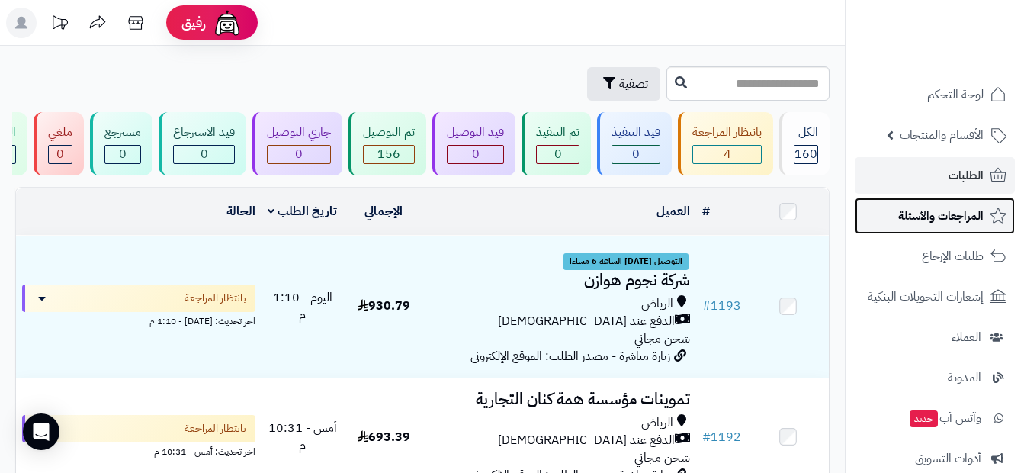
click at [939, 226] on link "المراجعات والأسئلة" at bounding box center [935, 216] width 160 height 37
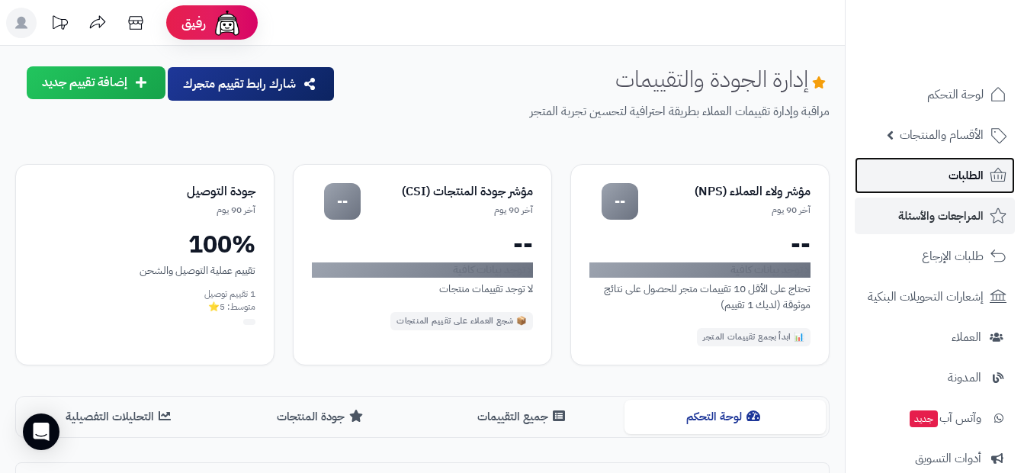
click at [955, 177] on span "الطلبات" at bounding box center [966, 175] width 35 height 21
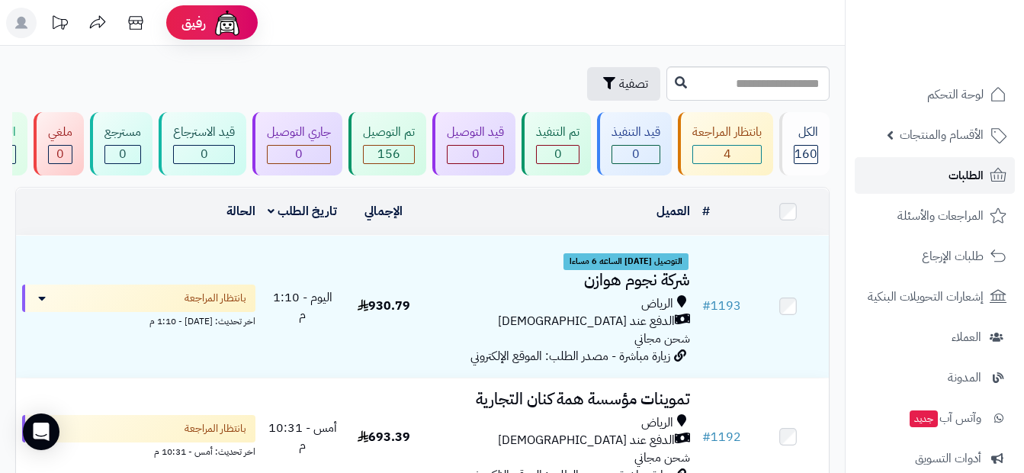
click at [956, 175] on span "الطلبات" at bounding box center [966, 175] width 35 height 21
click at [957, 174] on span "الطلبات" at bounding box center [966, 175] width 35 height 21
click at [982, 189] on link "الطلبات" at bounding box center [935, 175] width 160 height 37
click at [932, 186] on link "الطلبات" at bounding box center [935, 175] width 160 height 37
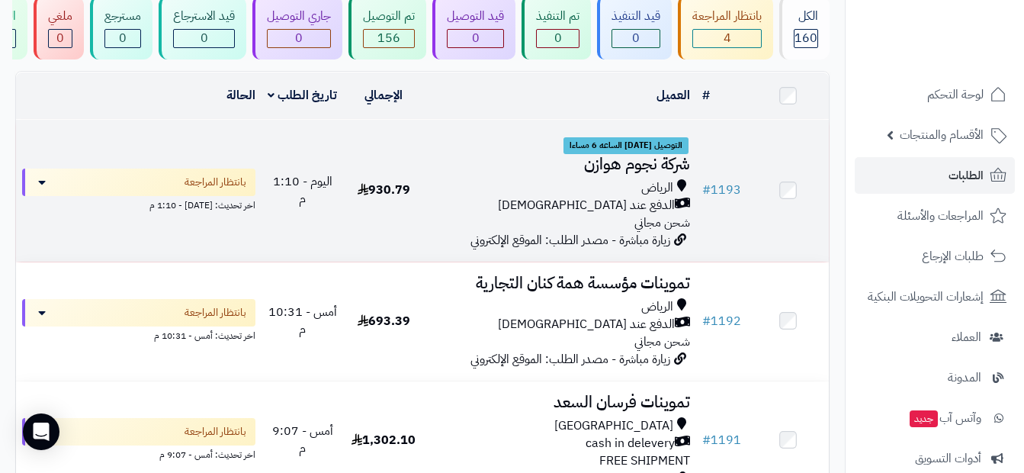
scroll to position [153, 0]
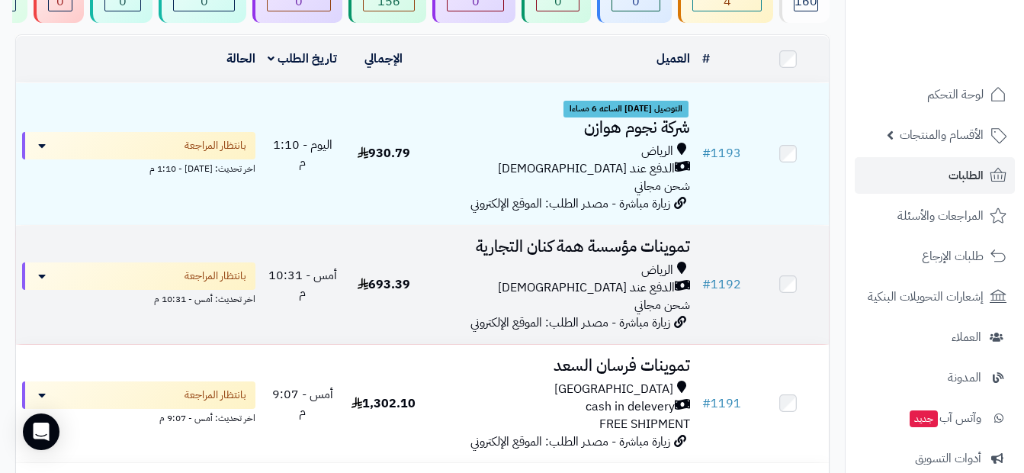
click at [617, 290] on span "الدفع عند [DEMOGRAPHIC_DATA]" at bounding box center [586, 288] width 177 height 18
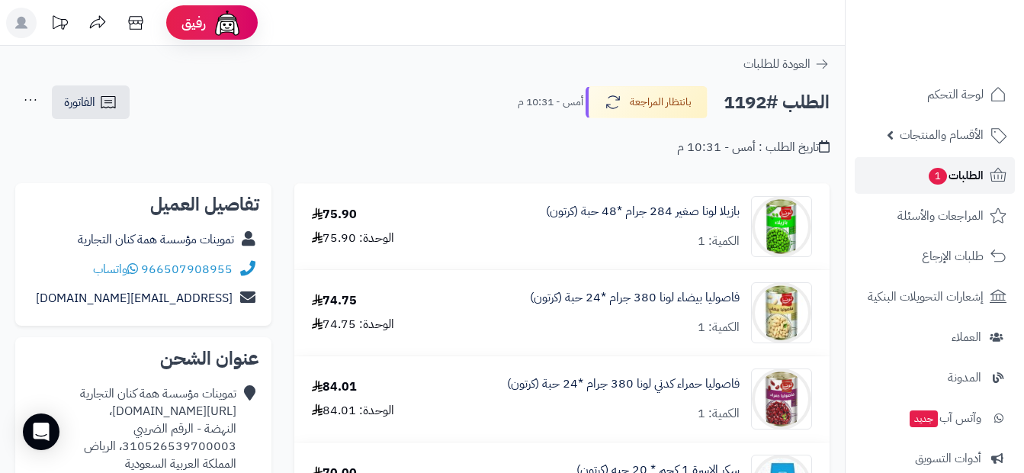
click at [928, 175] on span "1" at bounding box center [937, 176] width 19 height 18
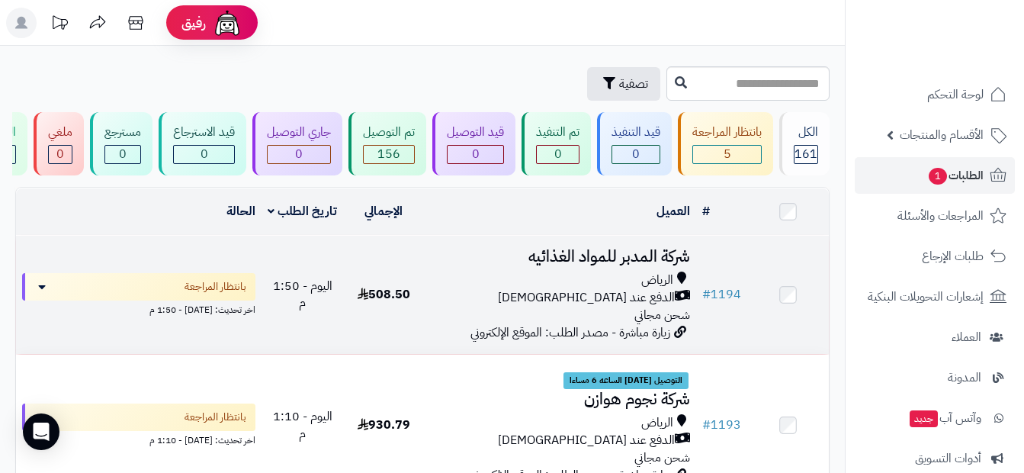
click at [558, 261] on h3 "شركة المدبر للمواد الغذائيه" at bounding box center [560, 257] width 260 height 18
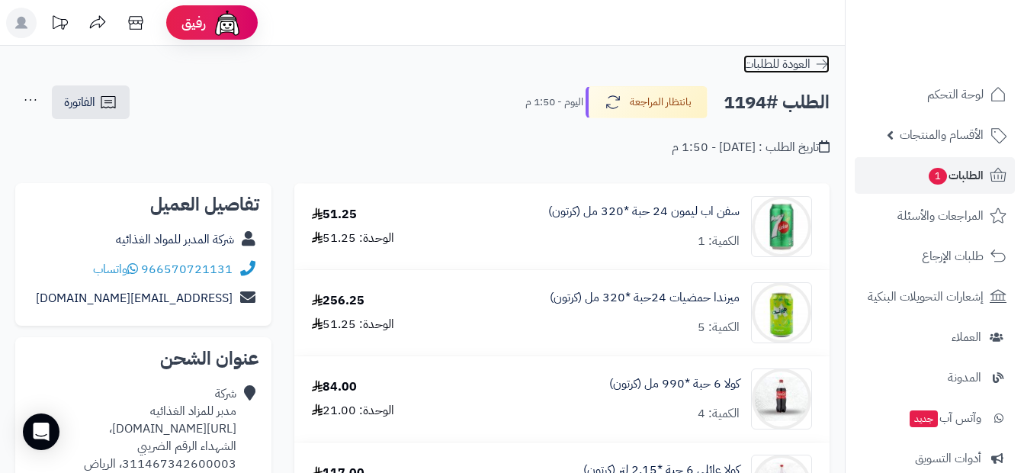
click at [761, 63] on span "العودة للطلبات" at bounding box center [777, 64] width 67 height 18
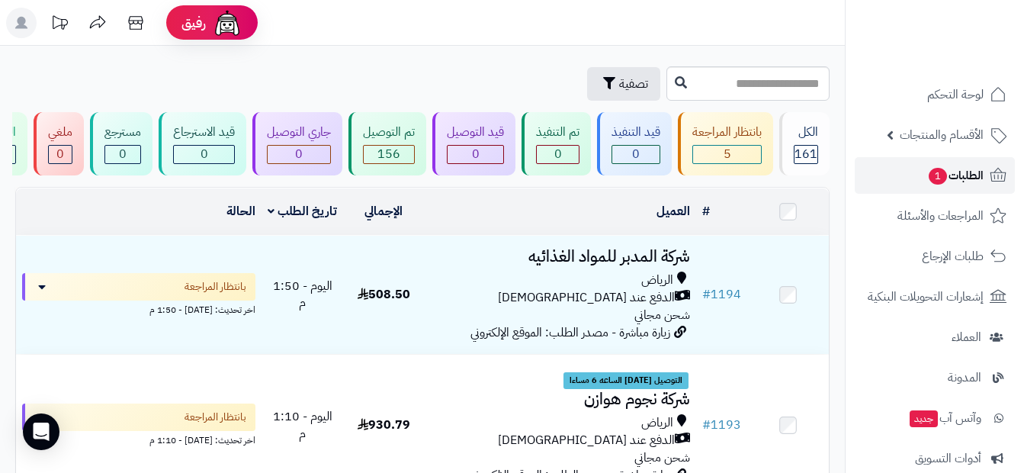
click at [965, 162] on link "الطلبات 1" at bounding box center [935, 175] width 160 height 37
click at [955, 124] on span "الأقسام والمنتجات" at bounding box center [942, 134] width 84 height 21
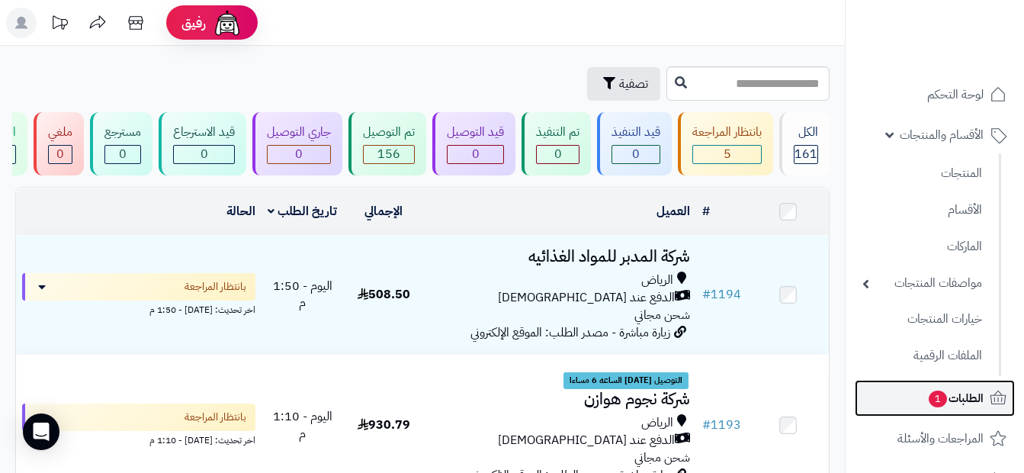
drag, startPoint x: 956, startPoint y: 404, endPoint x: 927, endPoint y: 390, distance: 32.1
click at [956, 406] on span "الطلبات 1" at bounding box center [955, 397] width 56 height 21
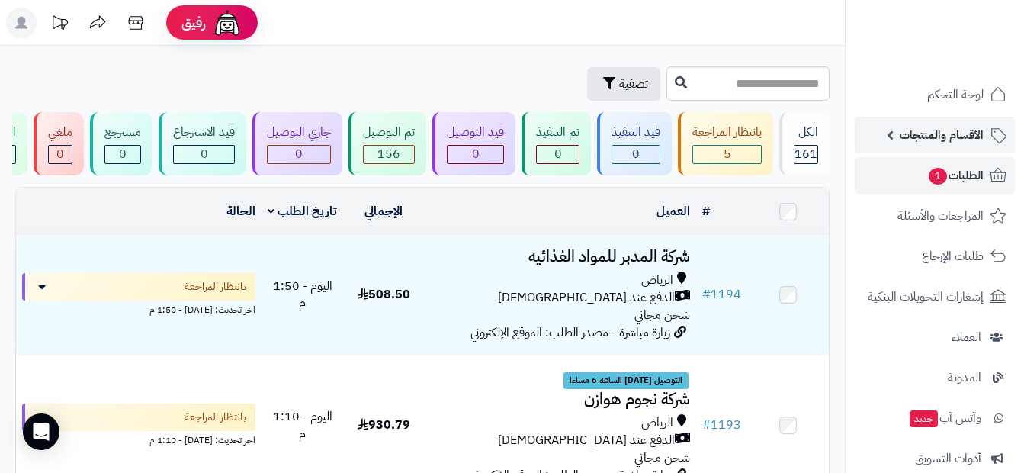
click at [957, 136] on span "الأقسام والمنتجات" at bounding box center [942, 134] width 84 height 21
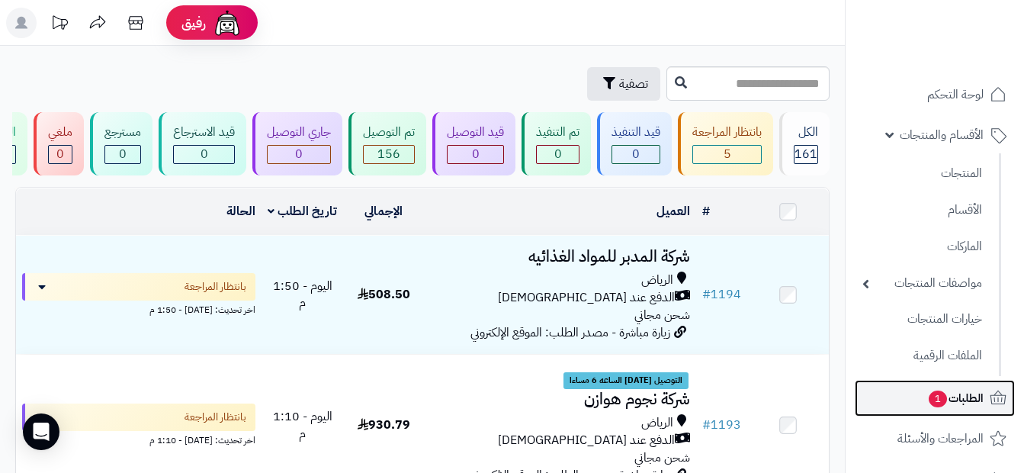
click at [964, 394] on span "الطلبات 1" at bounding box center [955, 397] width 56 height 21
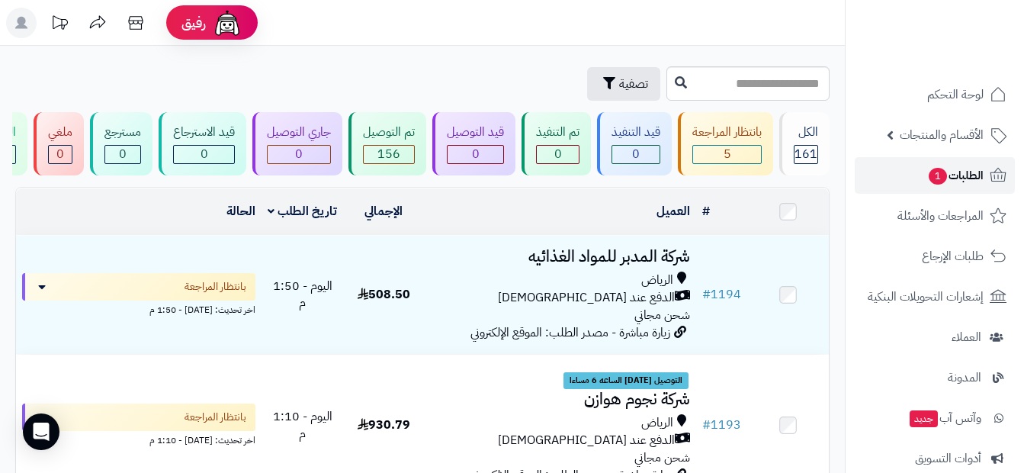
click at [930, 174] on span "1" at bounding box center [938, 176] width 18 height 17
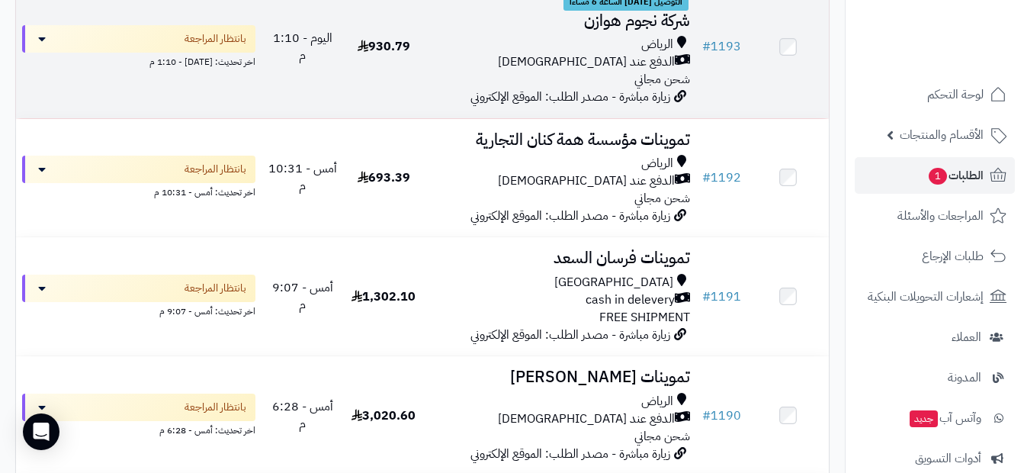
scroll to position [381, 0]
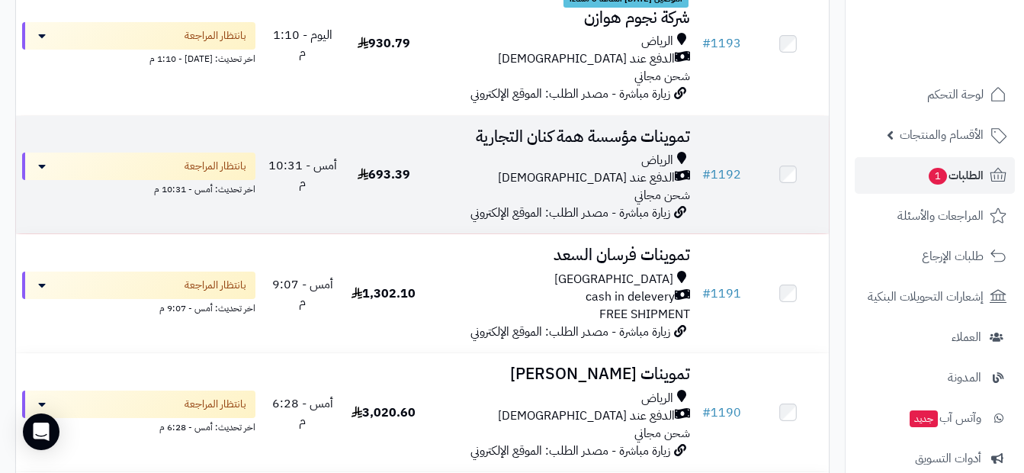
click at [551, 222] on span "زيارة مباشرة - مصدر الطلب: الموقع الإلكتروني" at bounding box center [571, 213] width 200 height 18
click at [552, 214] on span "زيارة مباشرة - مصدر الطلب: الموقع الإلكتروني" at bounding box center [571, 213] width 200 height 18
drag, startPoint x: 552, startPoint y: 214, endPoint x: 532, endPoint y: 180, distance: 39.6
click at [532, 180] on div "الدفع عند [DEMOGRAPHIC_DATA]" at bounding box center [560, 178] width 260 height 18
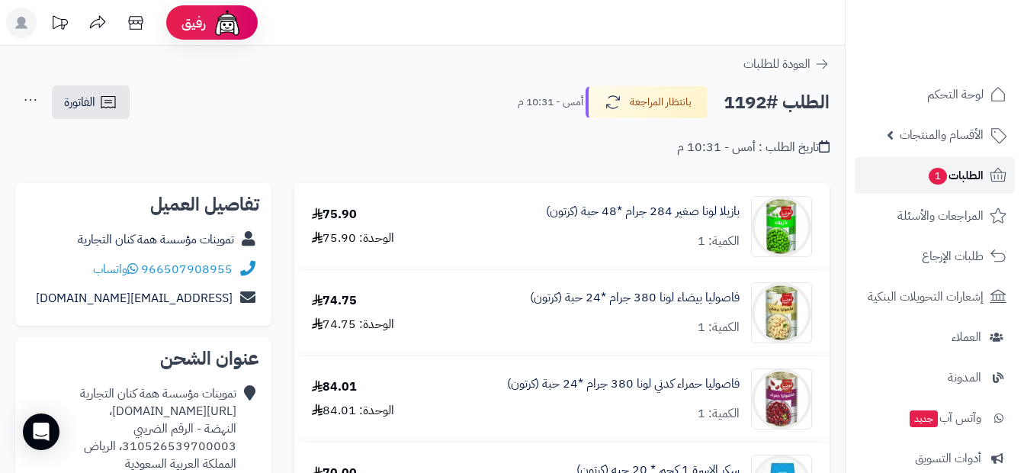
click at [956, 178] on span "الطلبات 1" at bounding box center [955, 175] width 56 height 21
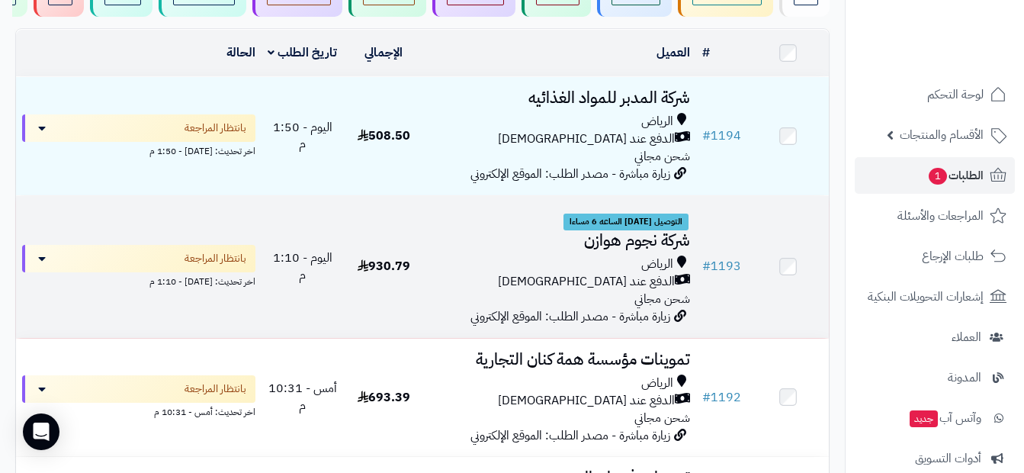
scroll to position [229, 0]
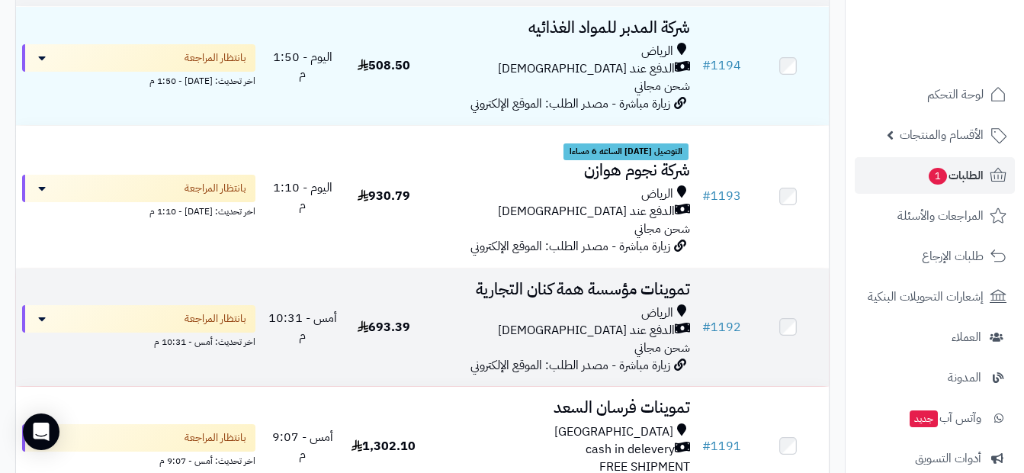
click at [599, 322] on div "الرياض" at bounding box center [560, 313] width 260 height 18
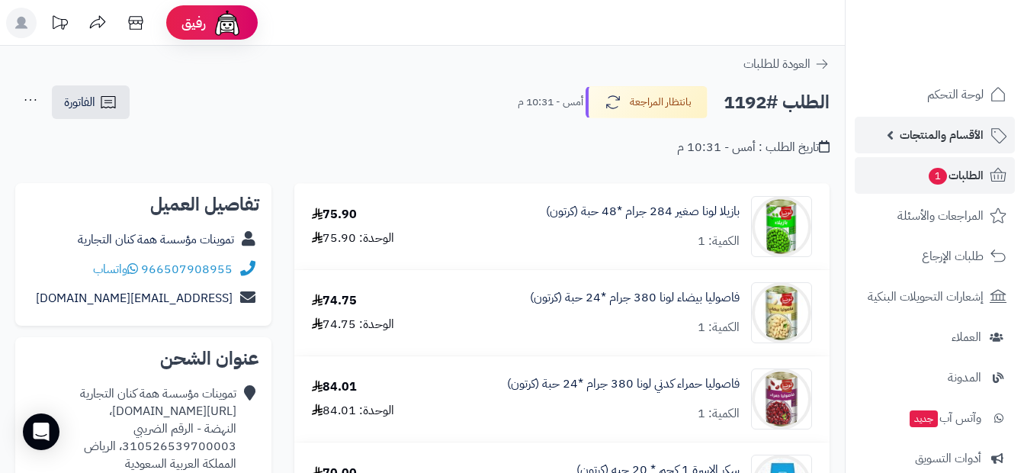
click at [951, 146] on link "الأقسام والمنتجات" at bounding box center [935, 135] width 160 height 37
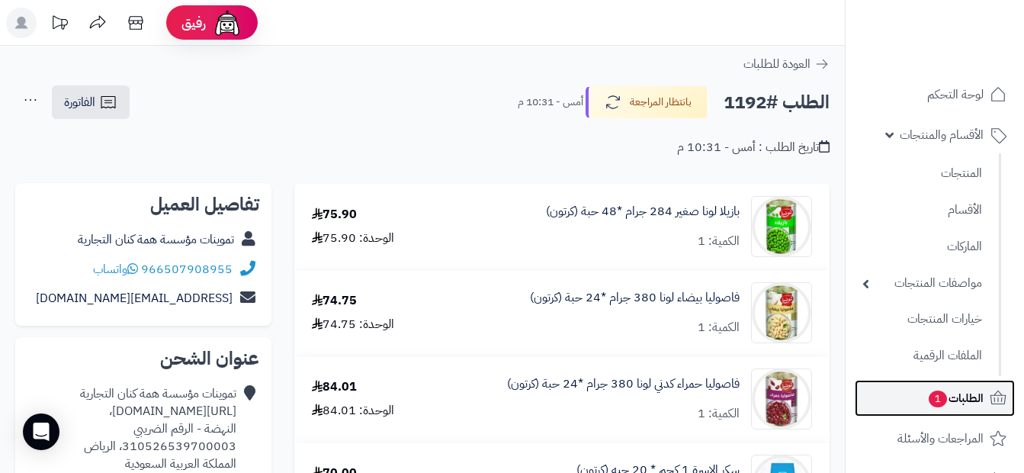
click at [953, 392] on span "الطلبات 1" at bounding box center [955, 397] width 56 height 21
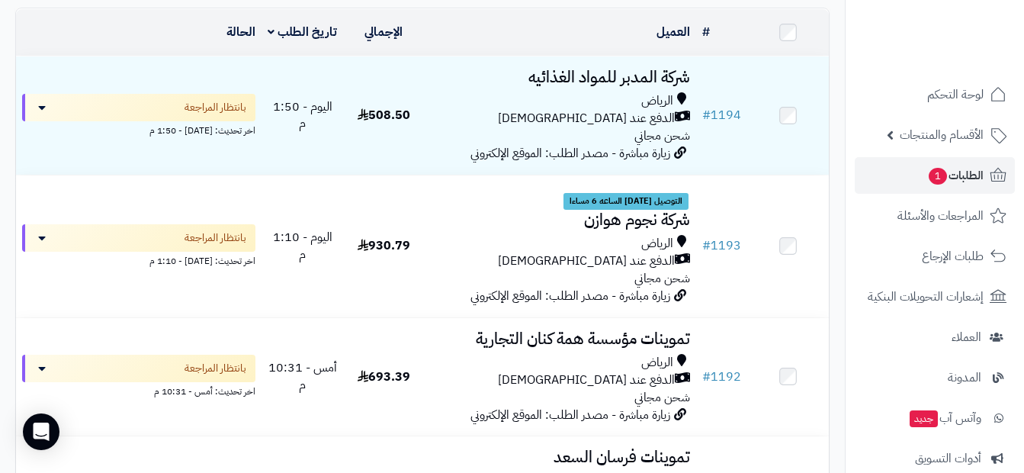
scroll to position [153, 0]
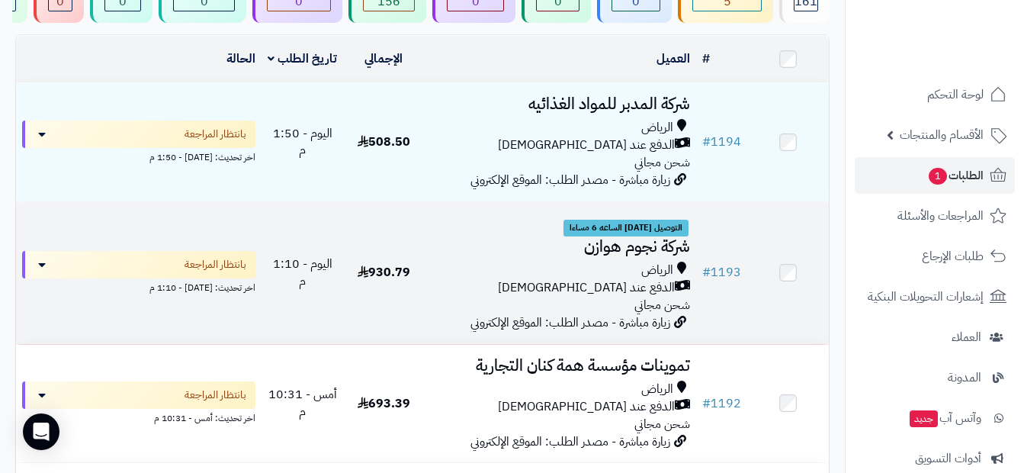
click at [631, 254] on h3 "شركة نجوم هوازن" at bounding box center [560, 247] width 260 height 18
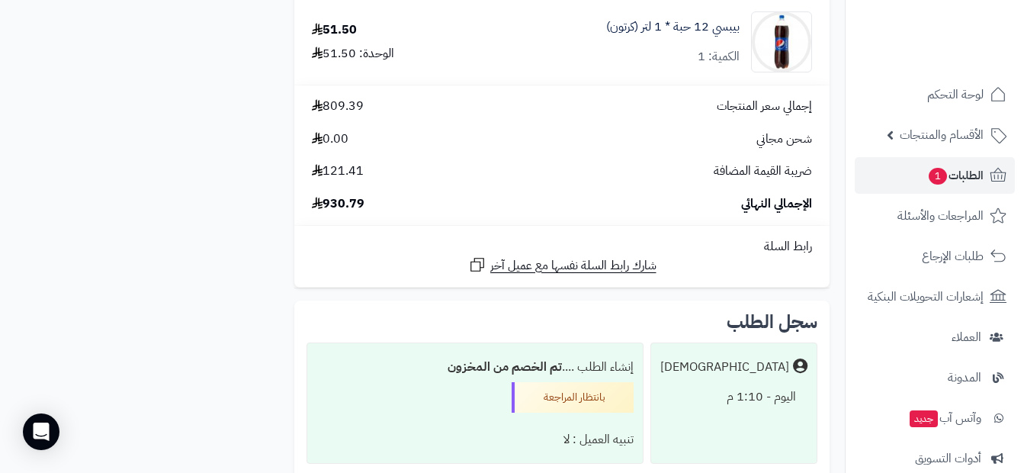
scroll to position [1144, 0]
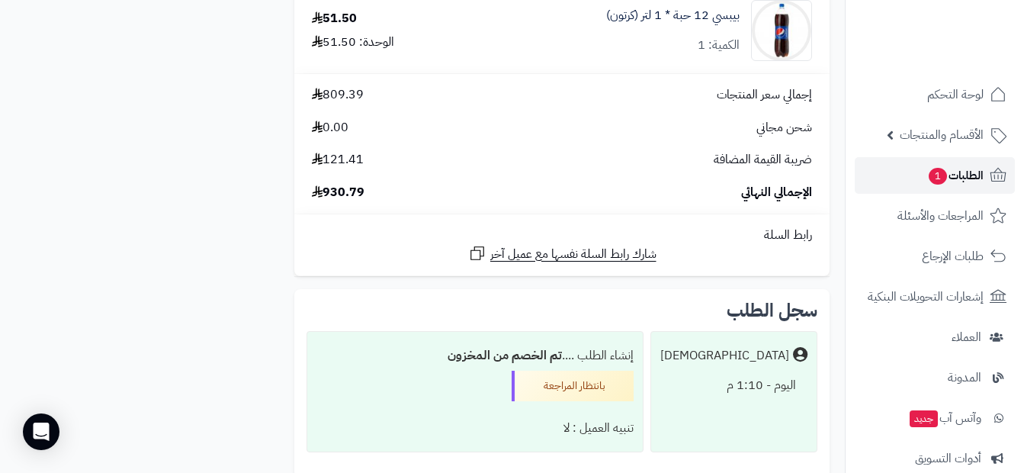
click at [973, 185] on span "الطلبات 1" at bounding box center [955, 175] width 56 height 21
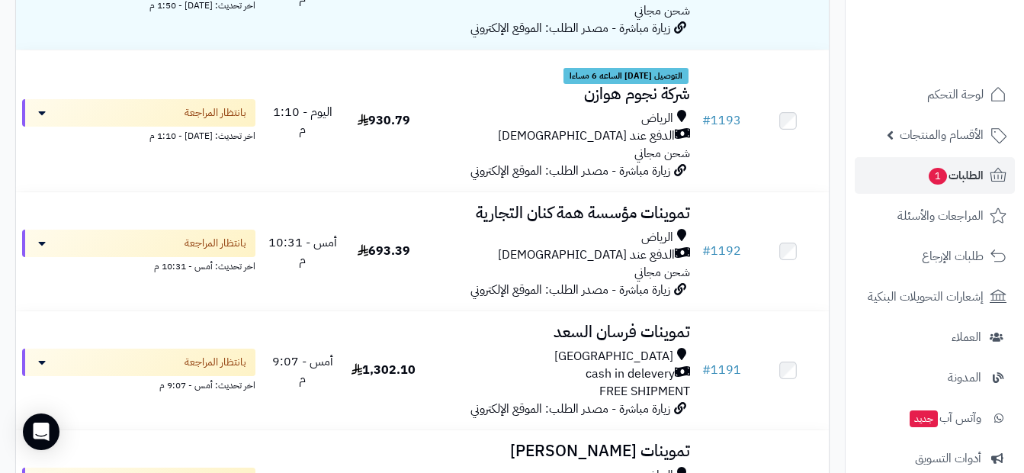
scroll to position [305, 0]
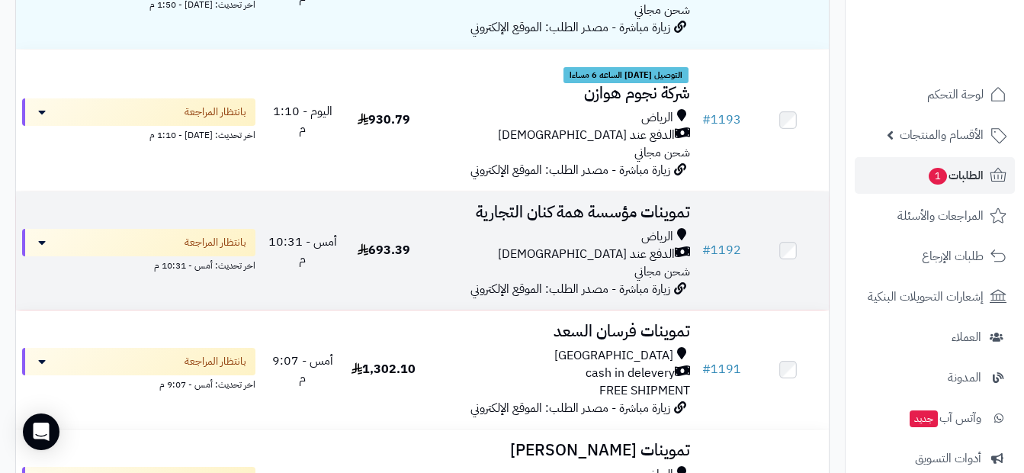
click at [642, 244] on span "الرياض" at bounding box center [657, 237] width 32 height 18
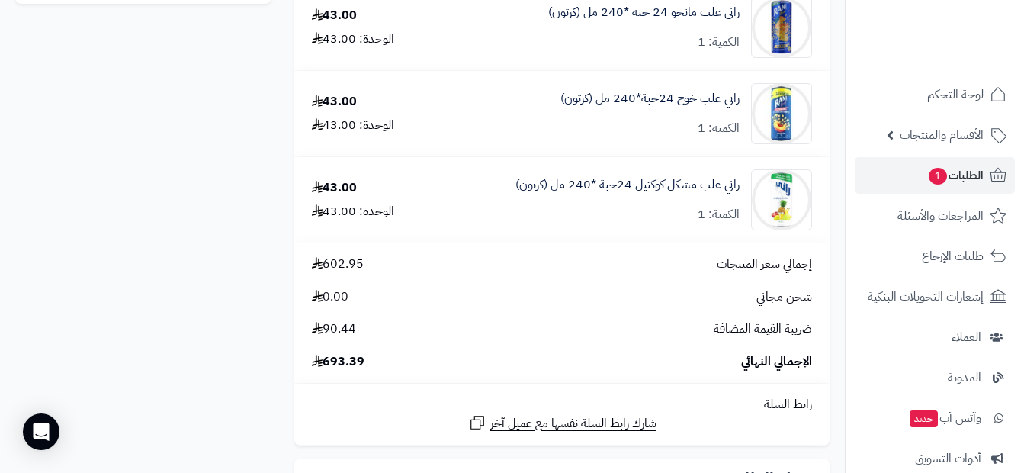
scroll to position [915, 0]
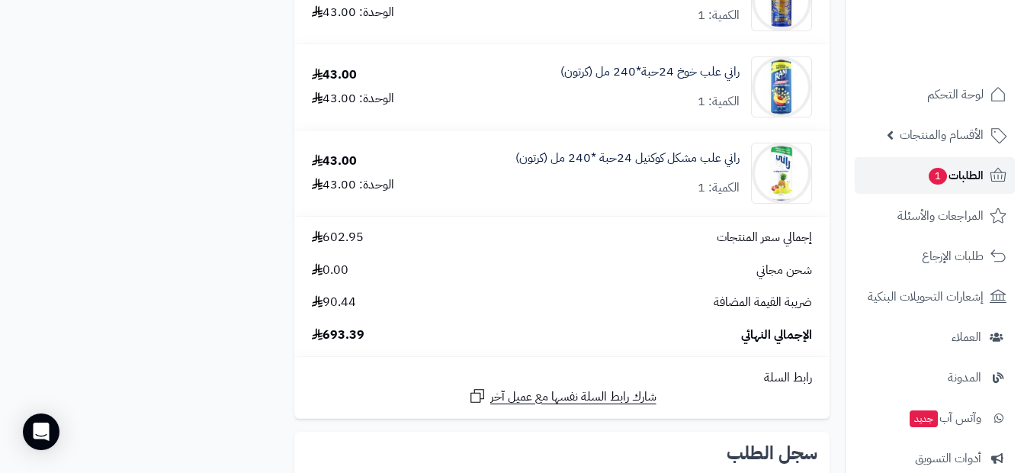
click at [940, 184] on span "1" at bounding box center [938, 176] width 18 height 17
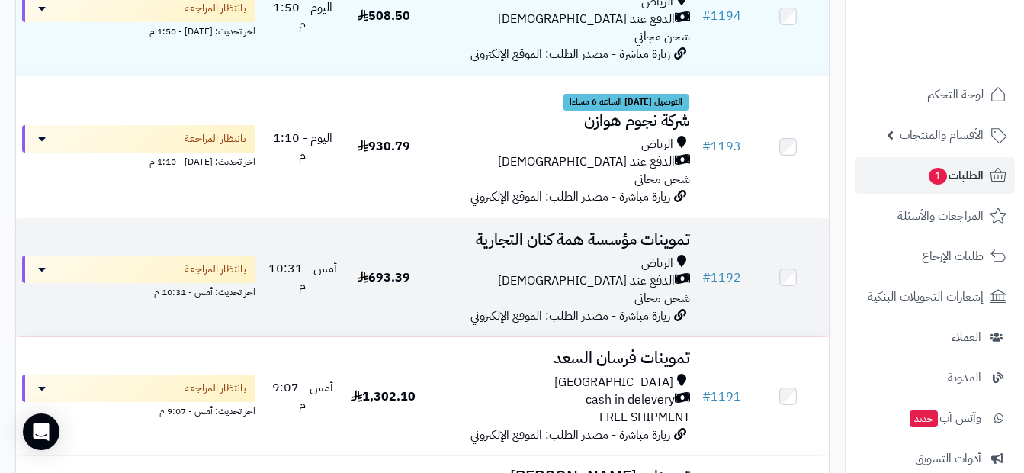
scroll to position [305, 0]
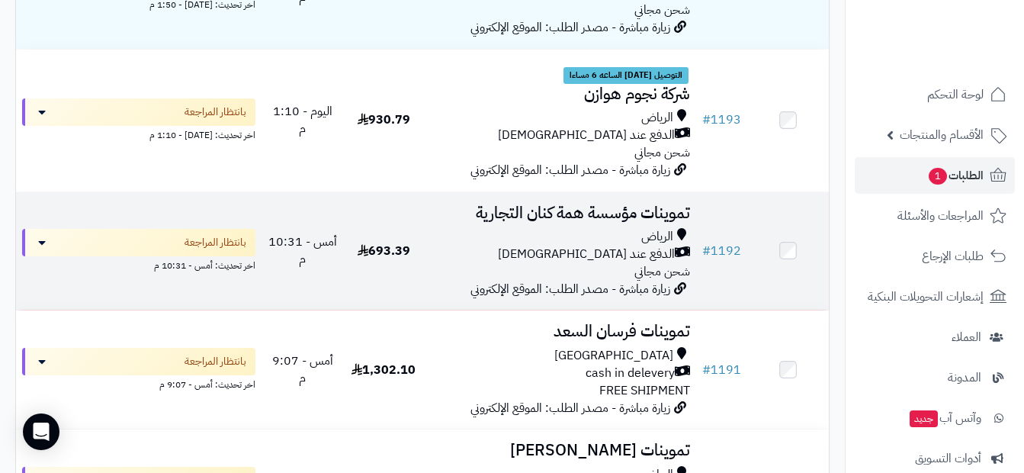
click at [702, 266] on td "# 1192" at bounding box center [721, 251] width 51 height 118
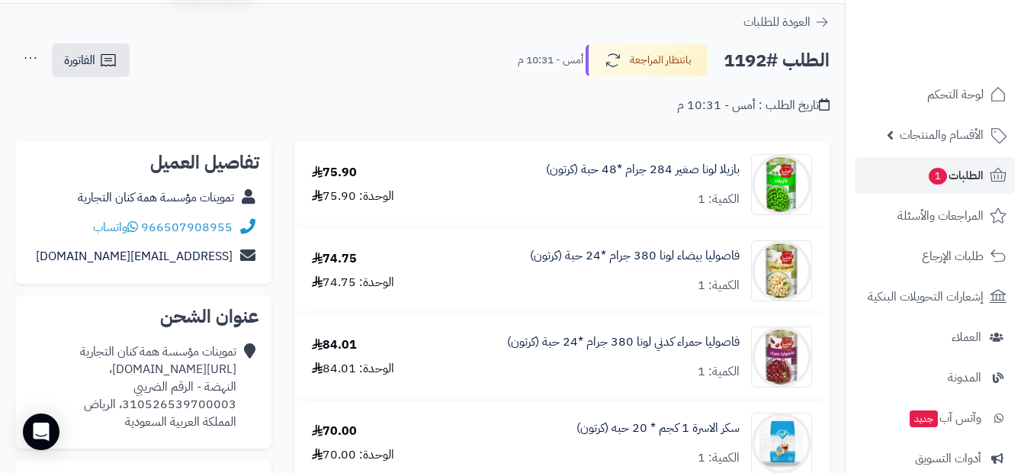
scroll to position [76, 0]
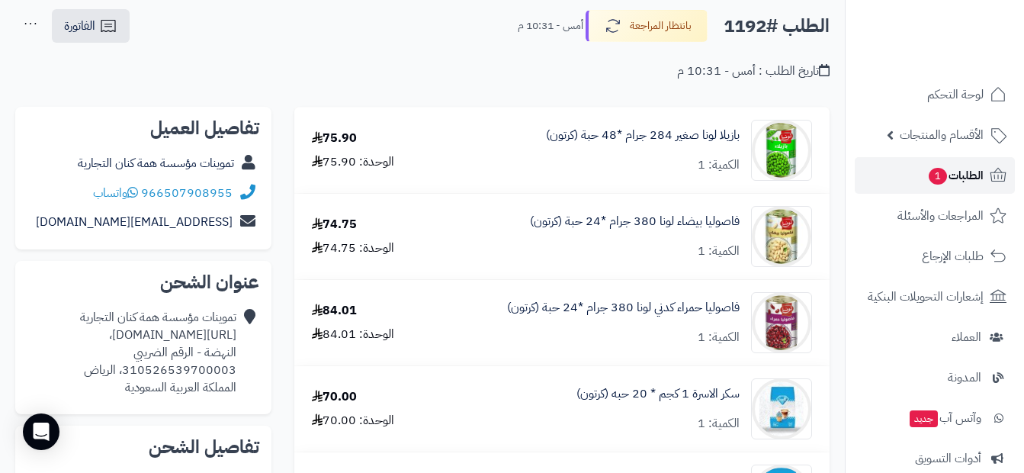
click at [961, 174] on span "الطلبات 1" at bounding box center [955, 175] width 56 height 21
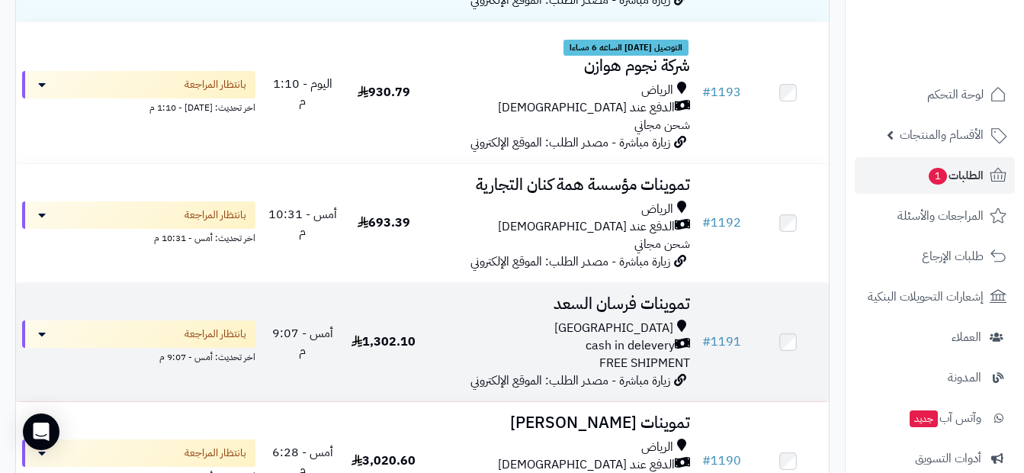
scroll to position [381, 0]
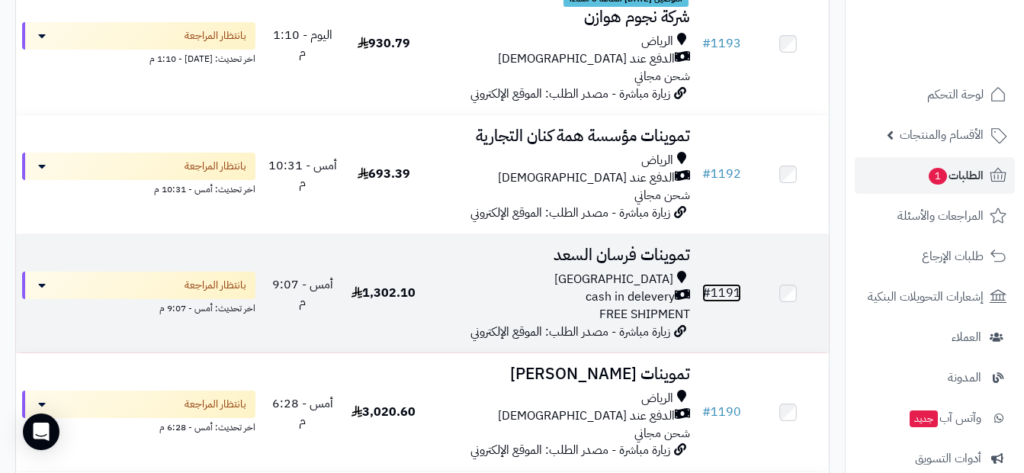
click at [727, 302] on link "# 1191" at bounding box center [721, 293] width 39 height 18
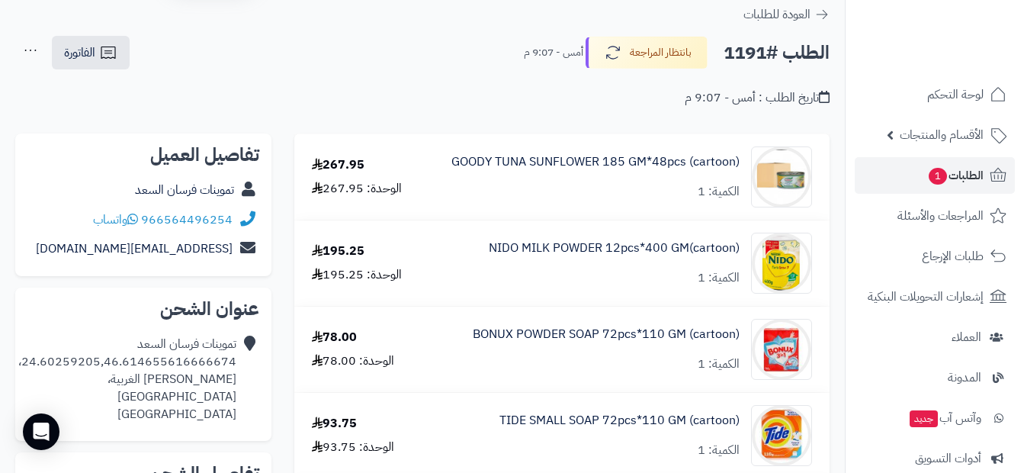
scroll to position [76, 0]
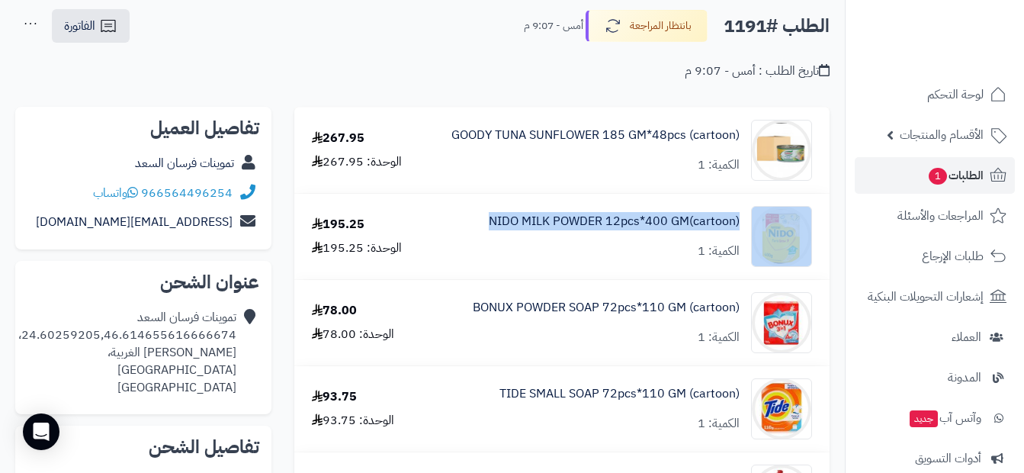
drag, startPoint x: 471, startPoint y: 212, endPoint x: 745, endPoint y: 229, distance: 274.3
click at [745, 229] on div "NIDO MILK POWDER 12pcs*400 GM(cartoon) الكمية: 1" at bounding box center [626, 236] width 394 height 61
copy div "NIDO MILK POWDER 12pcs*400 GM(cartoon)"
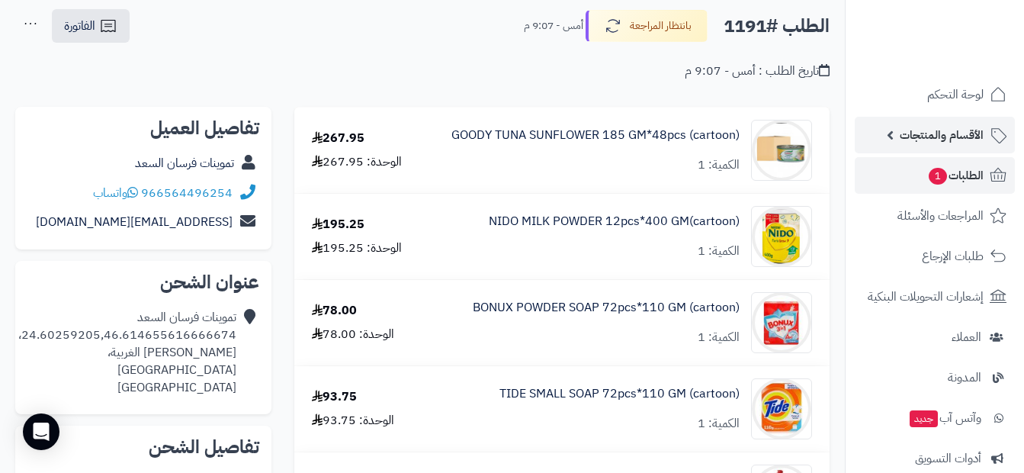
click at [949, 137] on span "الأقسام والمنتجات" at bounding box center [942, 134] width 84 height 21
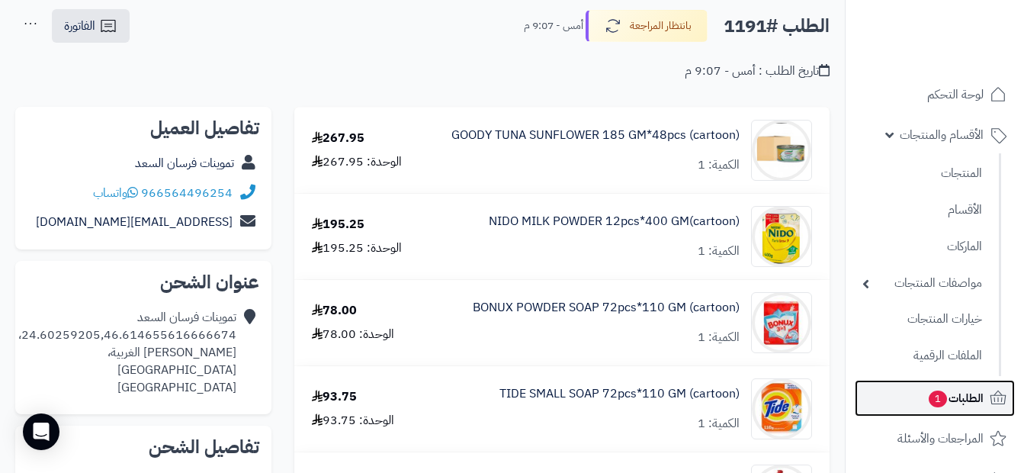
click at [923, 390] on link "الطلبات 1" at bounding box center [935, 398] width 160 height 37
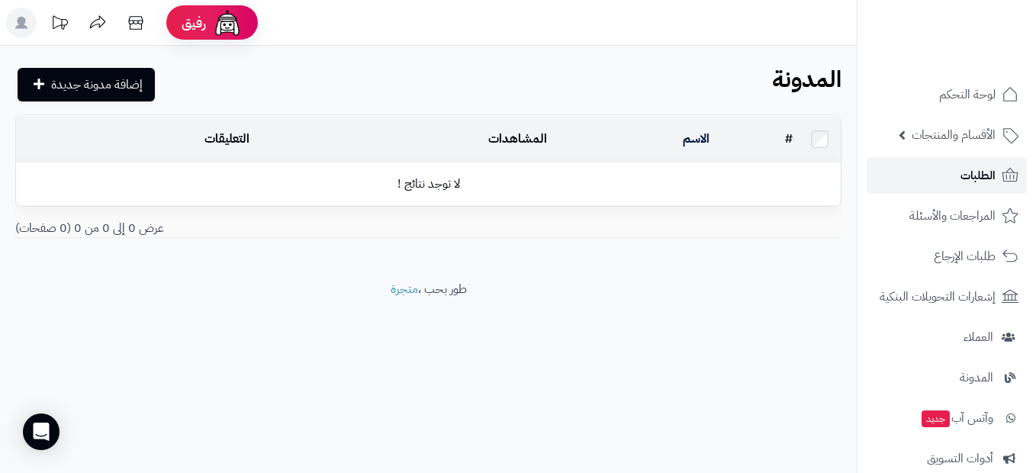
click at [972, 175] on span "الطلبات" at bounding box center [977, 175] width 35 height 21
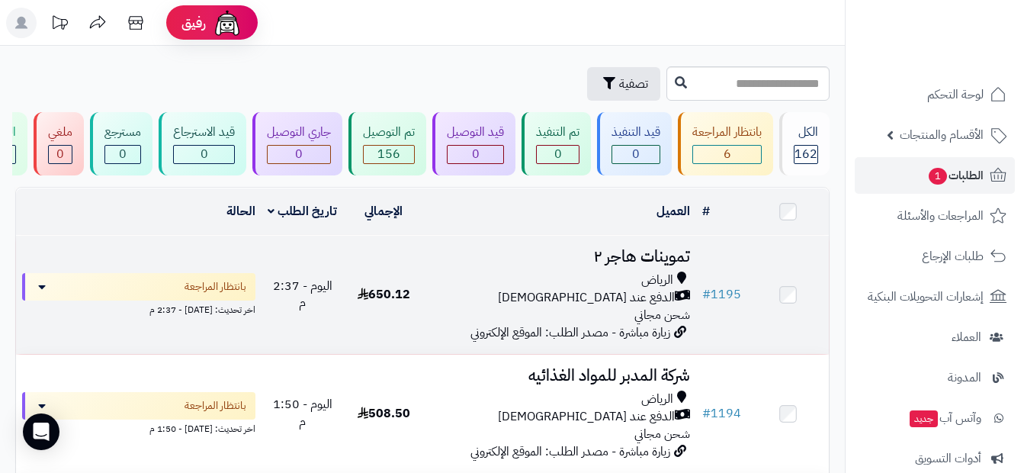
click at [503, 289] on div "الرياض" at bounding box center [560, 280] width 260 height 18
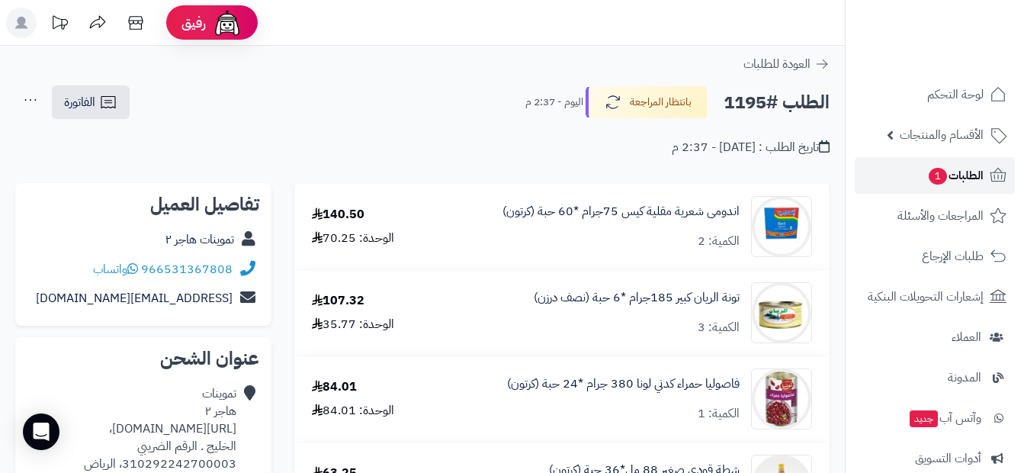
click at [968, 178] on span "الطلبات 1" at bounding box center [955, 175] width 56 height 21
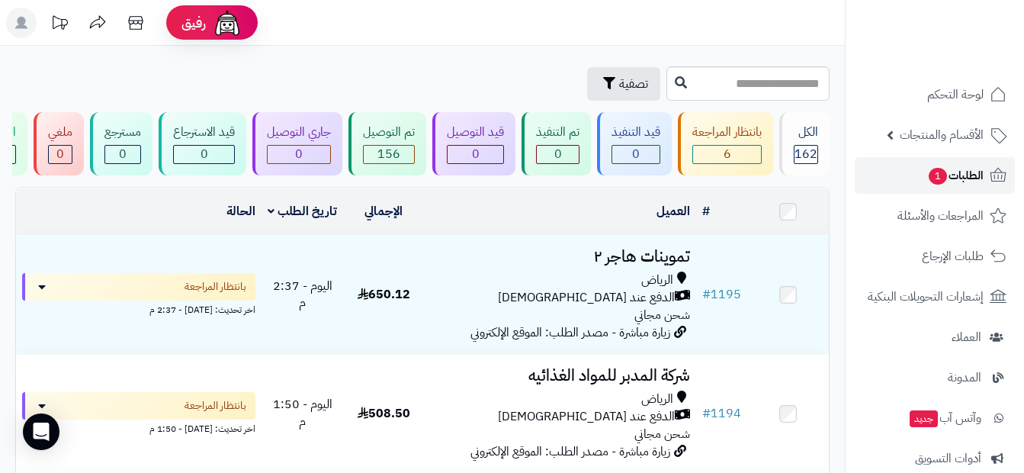
click at [984, 179] on link "الطلبات 1" at bounding box center [935, 175] width 160 height 37
click at [961, 172] on span "الطلبات 1" at bounding box center [955, 175] width 56 height 21
click at [970, 144] on span "الأقسام والمنتجات" at bounding box center [942, 134] width 84 height 21
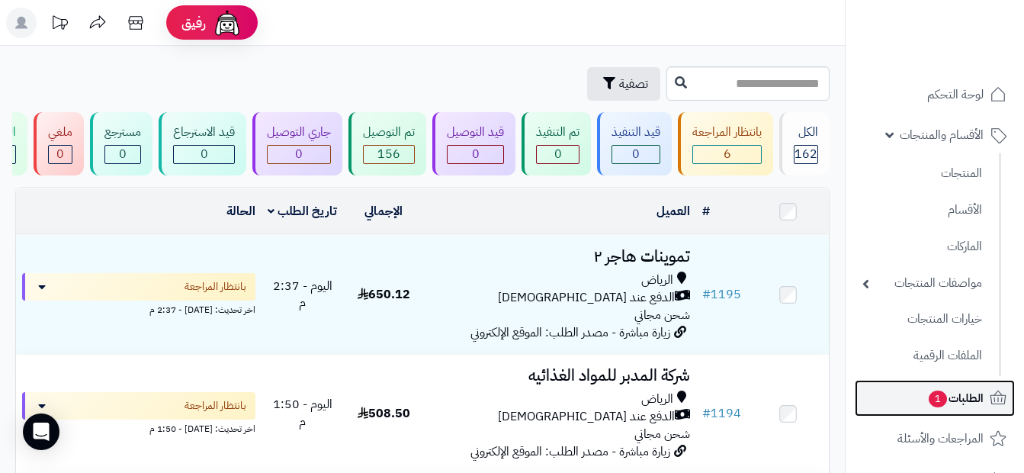
click at [927, 408] on span "الطلبات 1" at bounding box center [955, 397] width 56 height 21
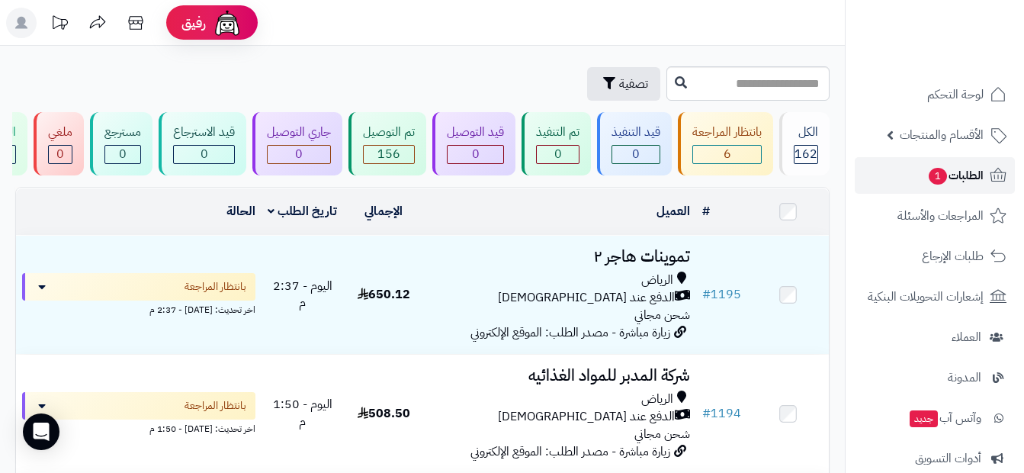
click at [972, 165] on span "الطلبات 1" at bounding box center [955, 175] width 56 height 21
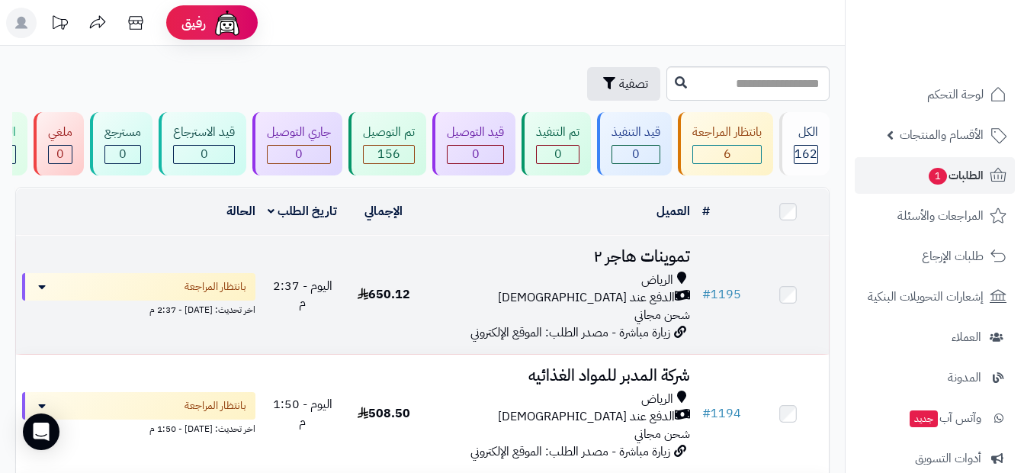
click at [642, 305] on span "الدفع عند [DEMOGRAPHIC_DATA]" at bounding box center [586, 298] width 177 height 18
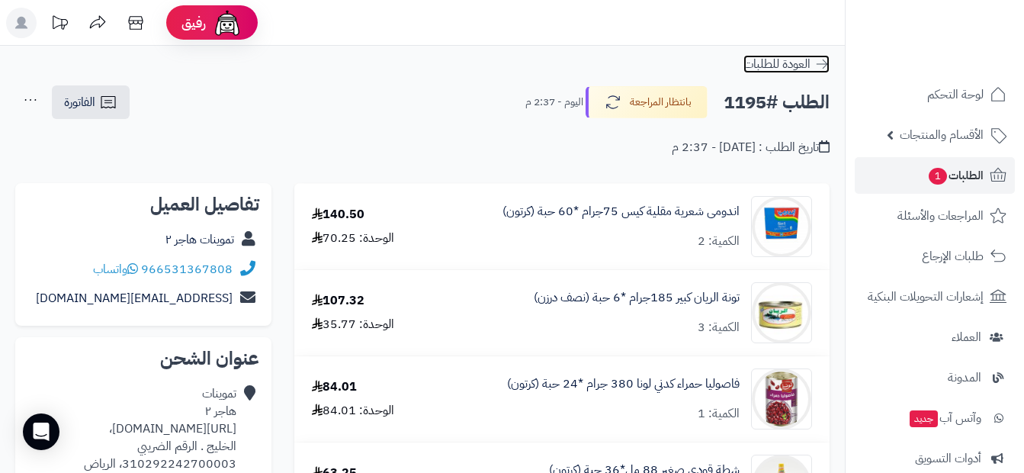
click at [827, 60] on icon at bounding box center [821, 63] width 15 height 15
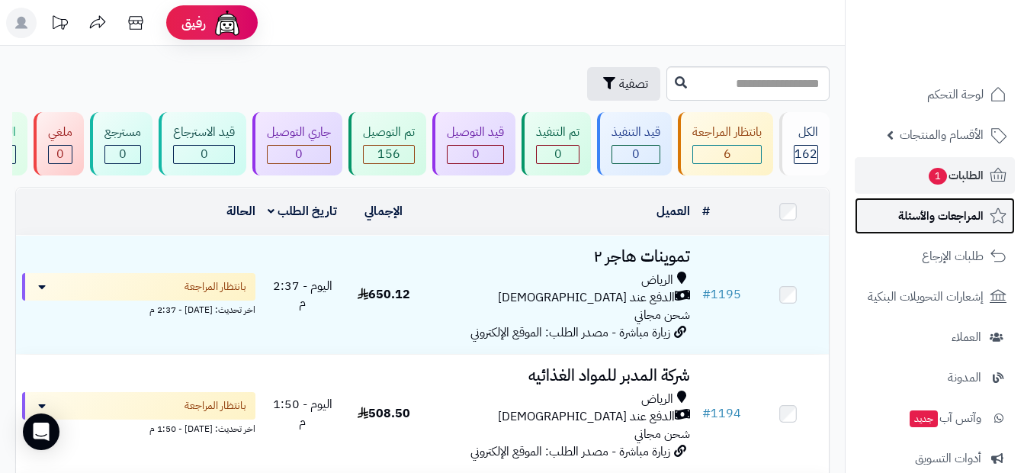
click at [940, 219] on span "المراجعات والأسئلة" at bounding box center [940, 215] width 85 height 21
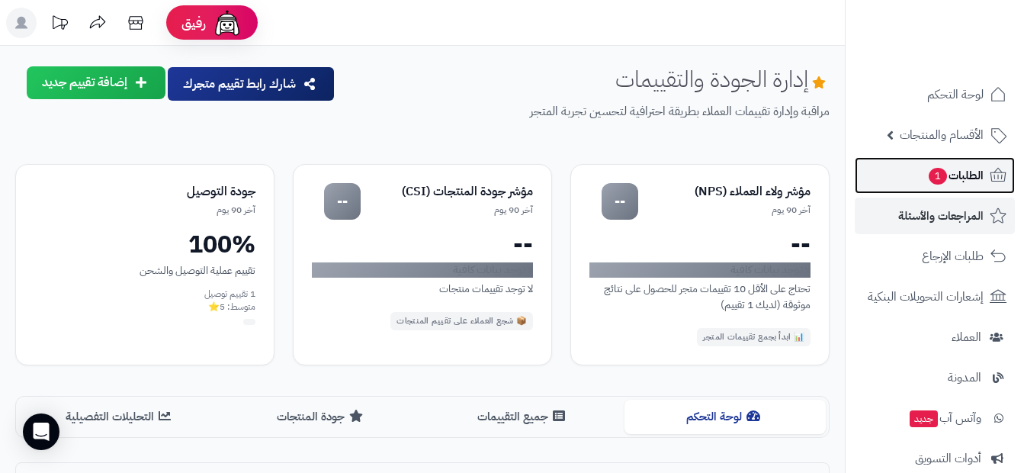
click at [952, 189] on link "الطلبات 1" at bounding box center [935, 175] width 160 height 37
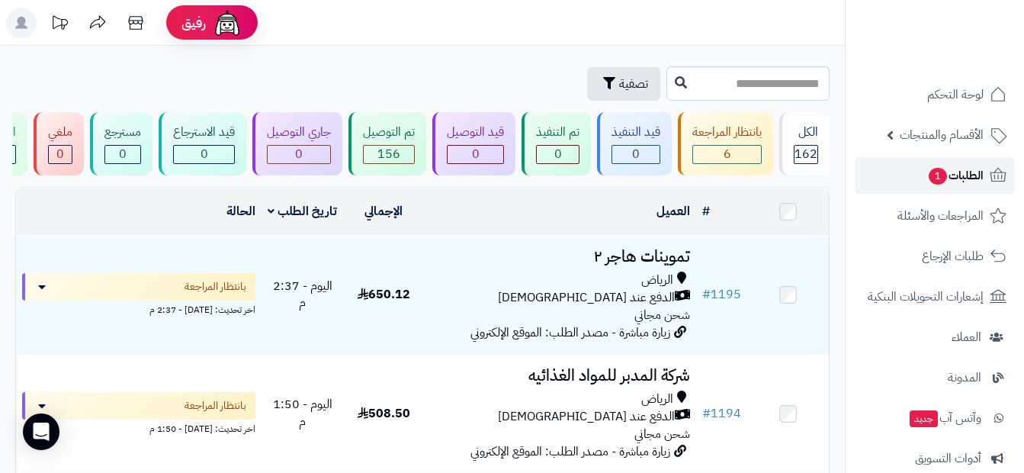
click at [963, 163] on link "الطلبات 1" at bounding box center [935, 175] width 160 height 37
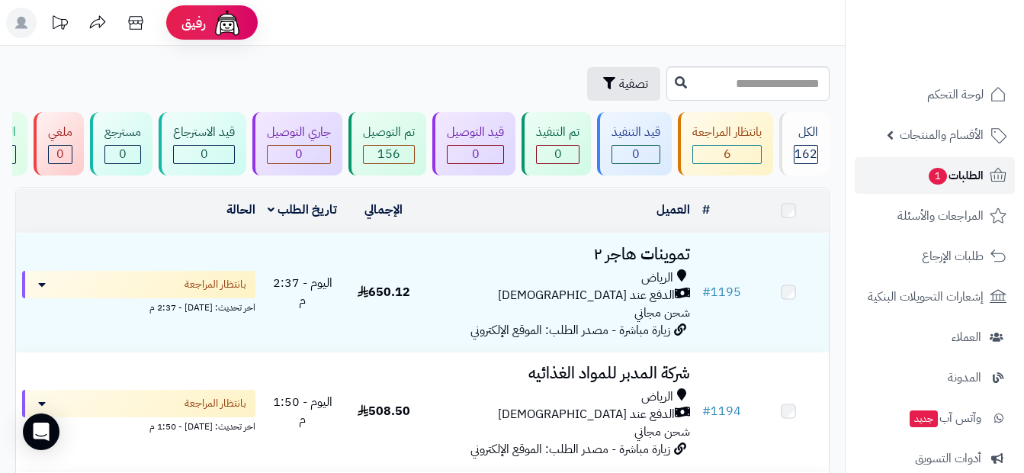
click at [957, 176] on span "الطلبات 1" at bounding box center [955, 175] width 56 height 21
